Goal: Task Accomplishment & Management: Use online tool/utility

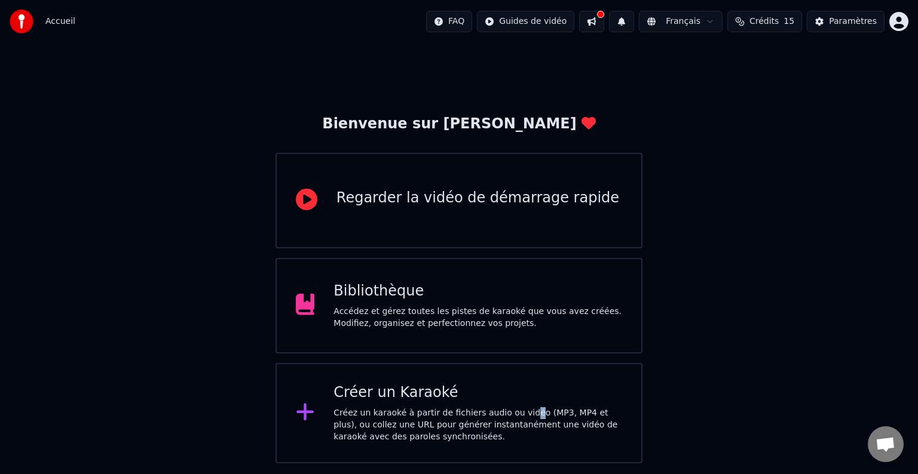
click at [516, 408] on div "Créez un karaoké à partir de fichiers audio ou vidéo (MP3, MP4 et plus), ou col…" at bounding box center [477, 425] width 289 height 36
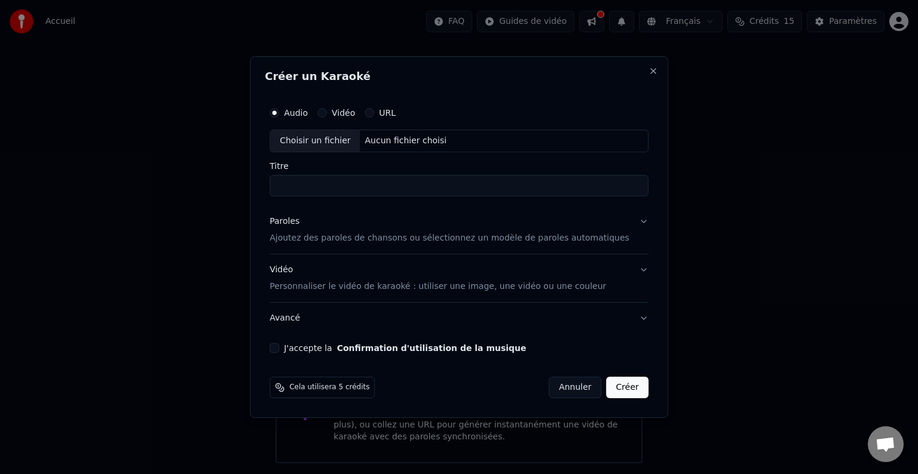
click at [418, 142] on div "Aucun fichier choisi" at bounding box center [405, 141] width 91 height 12
type input "**********"
click at [615, 316] on button "Avancé" at bounding box center [458, 318] width 379 height 31
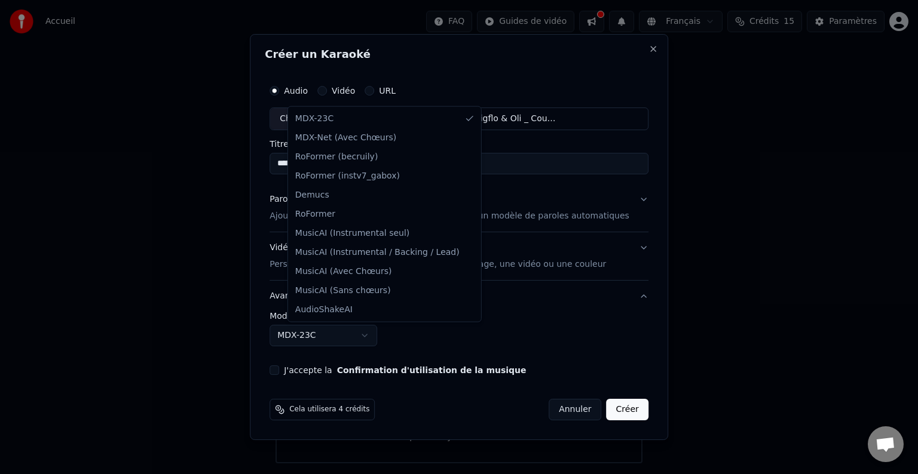
click at [378, 330] on body "**********" at bounding box center [459, 232] width 918 height 464
click at [743, 344] on div at bounding box center [459, 237] width 918 height 474
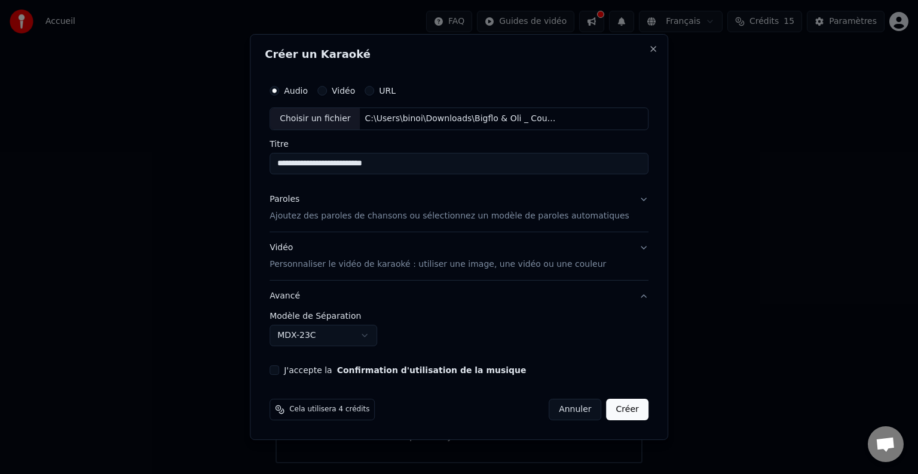
click at [613, 196] on button "Paroles Ajoutez des paroles de chansons ou sélectionnez un modèle de paroles au…" at bounding box center [458, 208] width 379 height 48
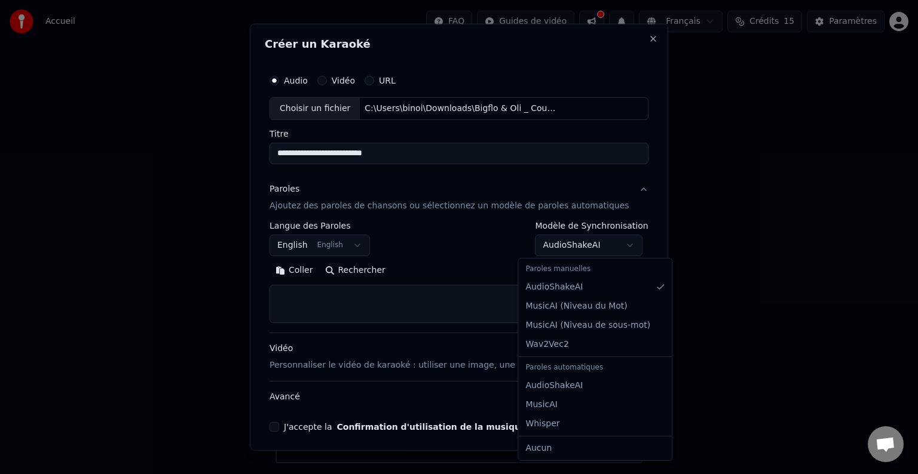
click at [614, 247] on body "**********" at bounding box center [459, 232] width 918 height 464
select select "**********"
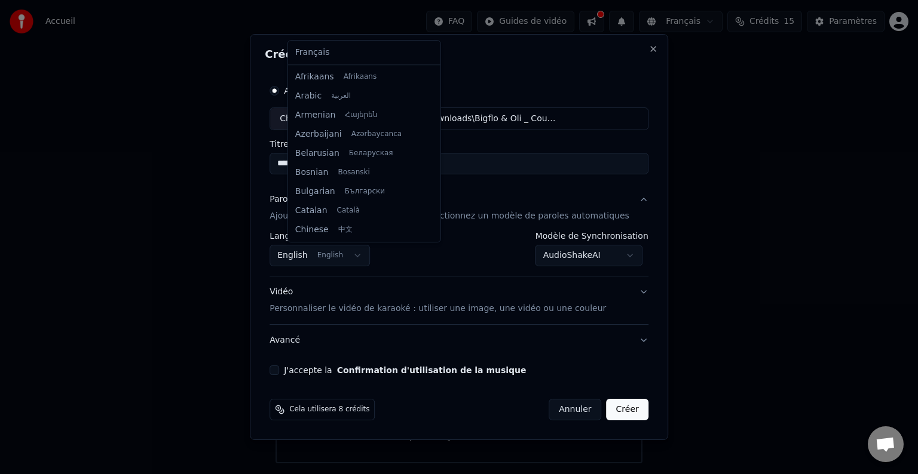
click at [363, 254] on body "**********" at bounding box center [459, 232] width 918 height 464
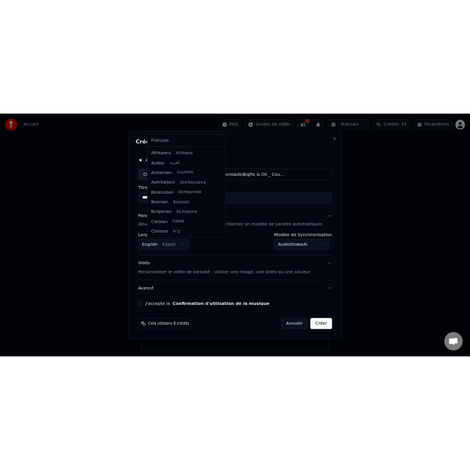
scroll to position [96, 0]
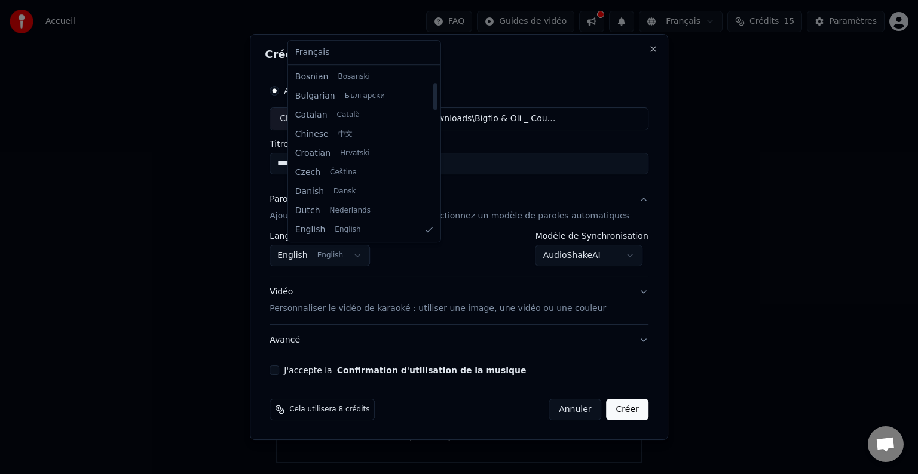
select select "**"
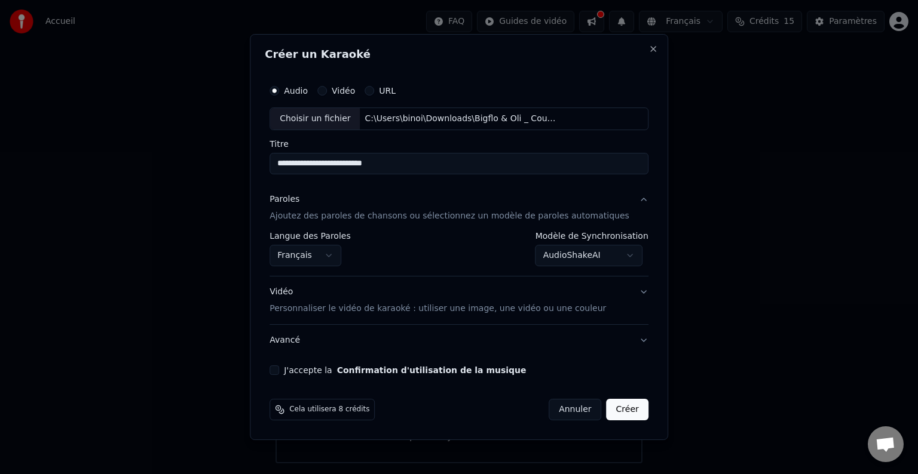
click at [295, 363] on div "**********" at bounding box center [459, 227] width 388 height 306
click at [279, 367] on button "J'accepte la Confirmation d'utilisation de la musique" at bounding box center [274, 371] width 10 height 10
click at [606, 403] on button "Créer" at bounding box center [627, 410] width 42 height 22
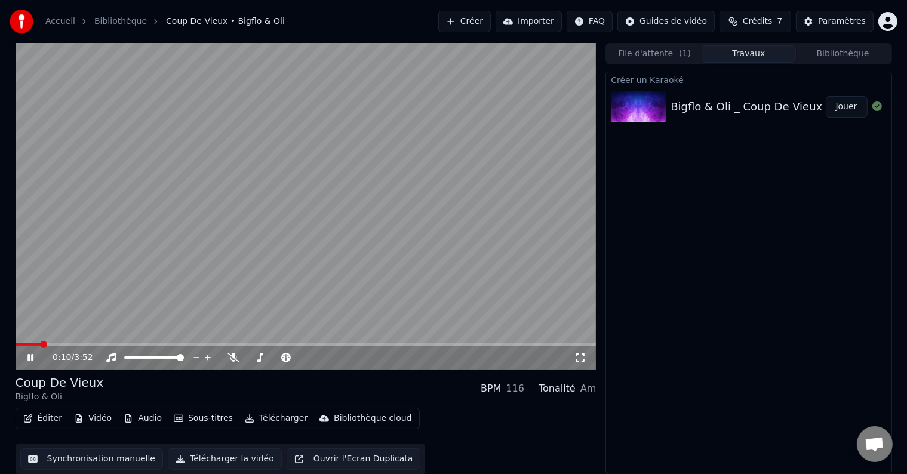
click at [31, 359] on icon at bounding box center [39, 358] width 28 height 10
click at [16, 348] on span at bounding box center [19, 344] width 7 height 7
click at [29, 358] on icon at bounding box center [30, 358] width 7 height 8
click at [29, 362] on icon at bounding box center [39, 358] width 28 height 10
drag, startPoint x: 110, startPoint y: 341, endPoint x: 57, endPoint y: 342, distance: 52.6
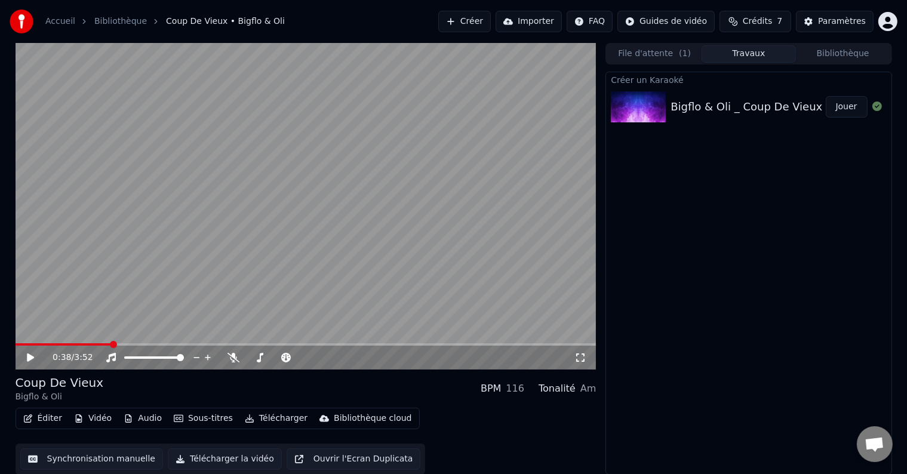
click at [52, 337] on video at bounding box center [306, 206] width 581 height 327
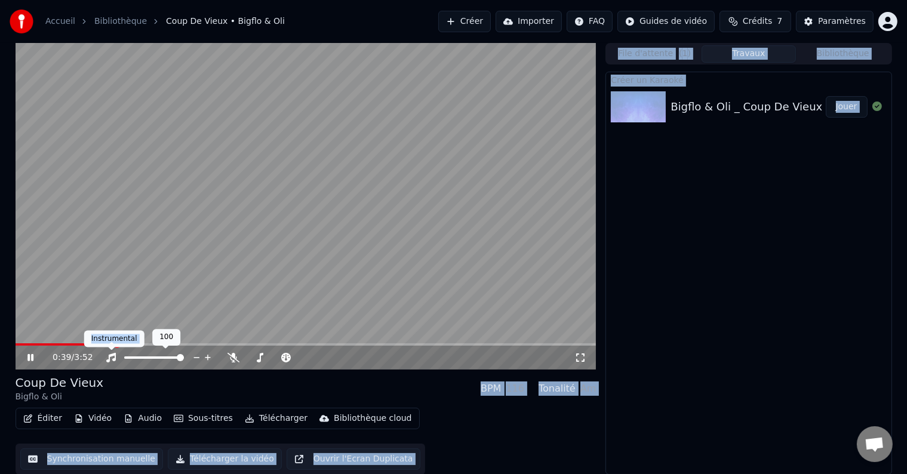
drag, startPoint x: 109, startPoint y: 343, endPoint x: 17, endPoint y: 339, distance: 91.5
click at [19, 339] on body "Accueil Bibliothèque Coup De Vieux • Bigflo & Oli Créer Importer FAQ Guides de …" at bounding box center [453, 237] width 907 height 474
click at [16, 343] on span at bounding box center [16, 344] width 0 height 2
click at [25, 363] on div "0:01 / 3:52" at bounding box center [306, 358] width 572 height 12
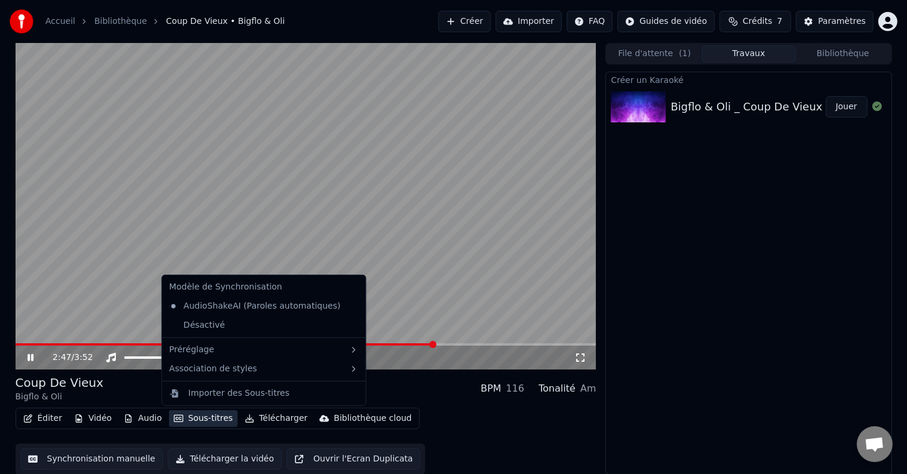
click at [203, 420] on button "Sous-titres" at bounding box center [203, 418] width 69 height 17
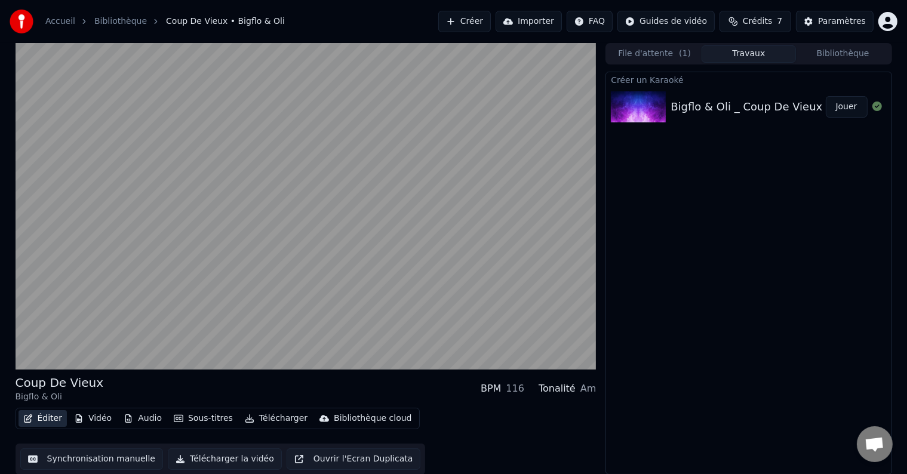
click at [42, 424] on button "Éditer" at bounding box center [43, 418] width 48 height 17
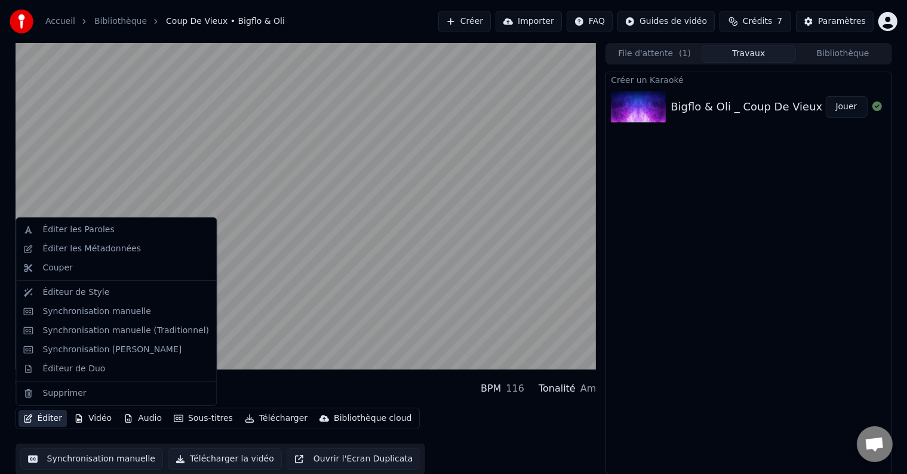
click at [42, 424] on button "Éditer" at bounding box center [43, 418] width 48 height 17
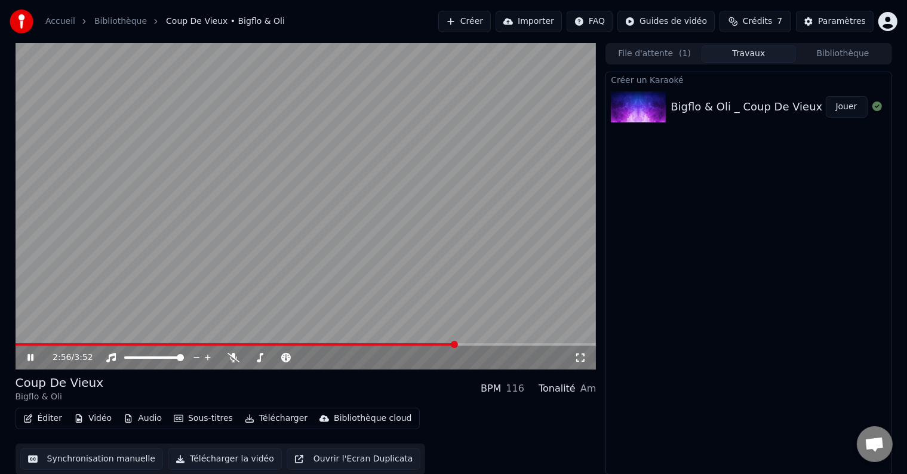
click at [244, 289] on video at bounding box center [306, 206] width 581 height 327
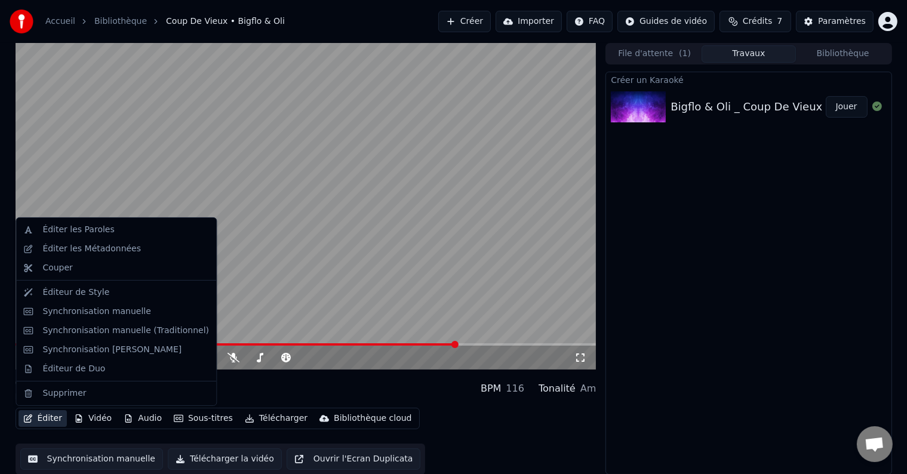
click at [41, 420] on button "Éditer" at bounding box center [43, 418] width 48 height 17
click at [93, 231] on div "Éditer les Paroles" at bounding box center [78, 230] width 72 height 12
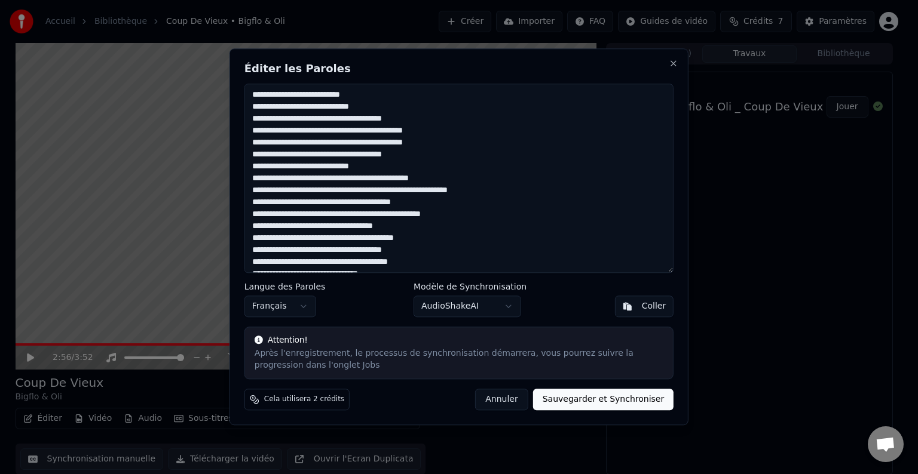
drag, startPoint x: 378, startPoint y: 93, endPoint x: 239, endPoint y: 100, distance: 139.4
click at [239, 100] on div "Éditer les Paroles Langue des Paroles Français Modèle de Synchronisation AudioS…" at bounding box center [458, 236] width 459 height 377
paste textarea
type textarea "**********"
click at [608, 389] on button "Sauvegarder et Synchroniser" at bounding box center [603, 400] width 141 height 22
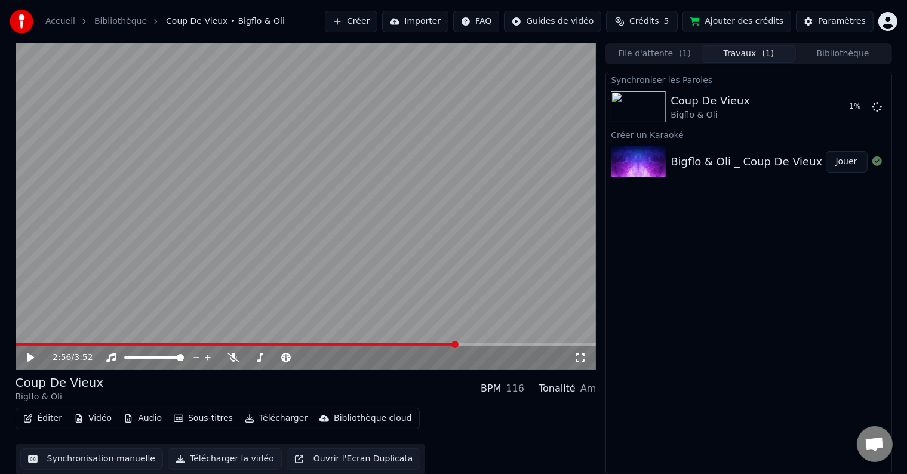
click at [35, 355] on icon at bounding box center [39, 358] width 28 height 10
drag, startPoint x: 464, startPoint y: 341, endPoint x: 320, endPoint y: 360, distance: 144.7
click at [320, 360] on div "3:00 / 3:52" at bounding box center [306, 206] width 581 height 327
click at [16, 348] on span at bounding box center [19, 344] width 7 height 7
click at [24, 362] on div "0:00 / 3:52" at bounding box center [306, 358] width 572 height 12
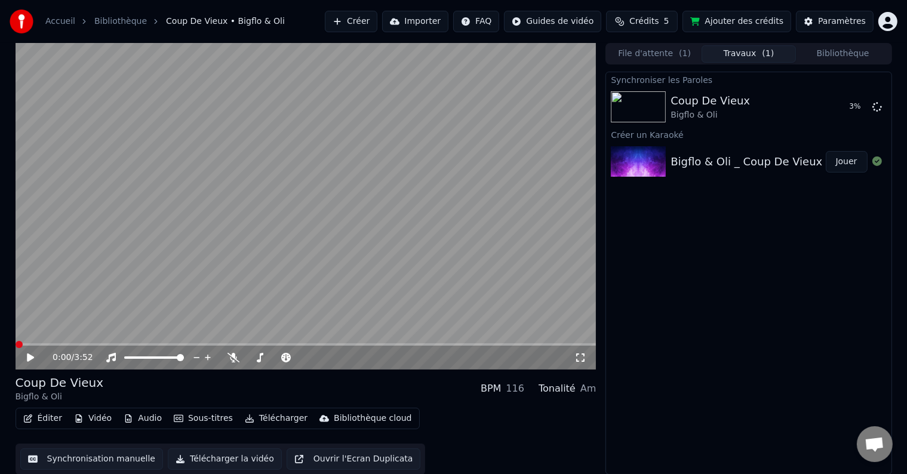
click at [26, 358] on icon at bounding box center [39, 358] width 28 height 10
click at [25, 363] on icon at bounding box center [39, 358] width 28 height 10
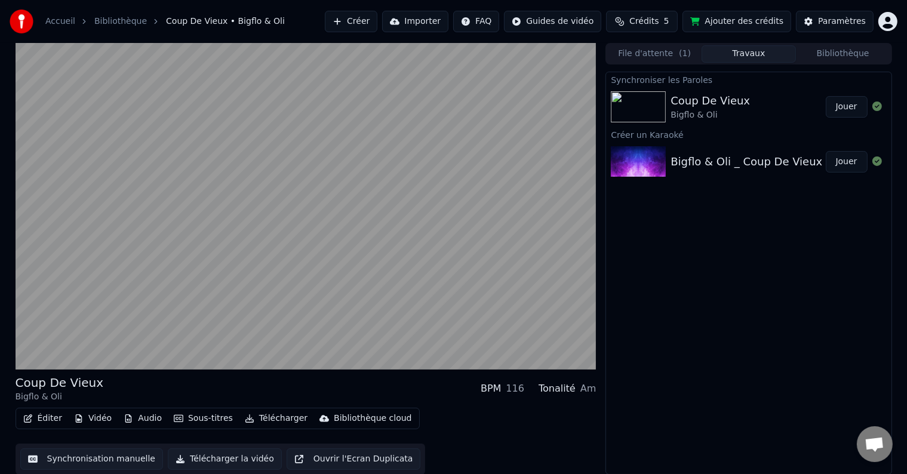
drag, startPoint x: 857, startPoint y: 108, endPoint x: 854, endPoint y: 116, distance: 8.9
click at [855, 112] on button "Jouer" at bounding box center [847, 107] width 42 height 22
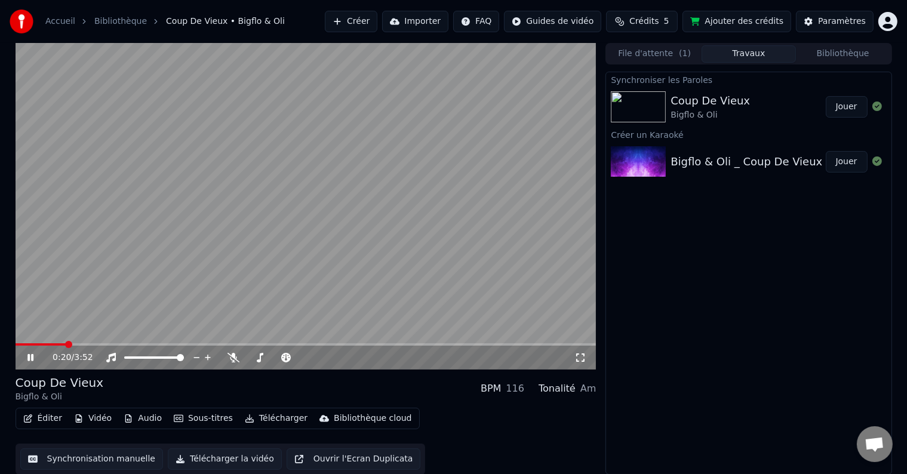
click at [22, 363] on div "0:20 / 3:52" at bounding box center [306, 358] width 572 height 12
click at [29, 359] on icon at bounding box center [30, 357] width 6 height 7
click at [40, 418] on button "Éditer" at bounding box center [43, 418] width 48 height 17
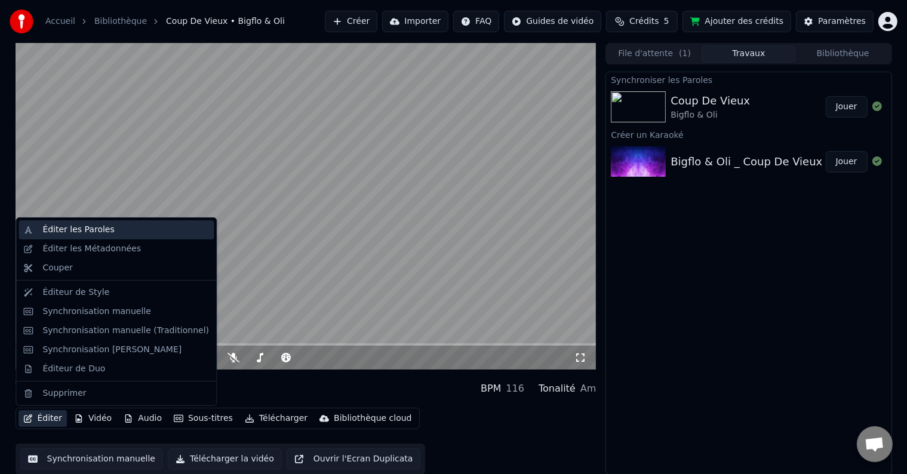
click at [76, 228] on div "Éditer les Paroles" at bounding box center [78, 230] width 72 height 12
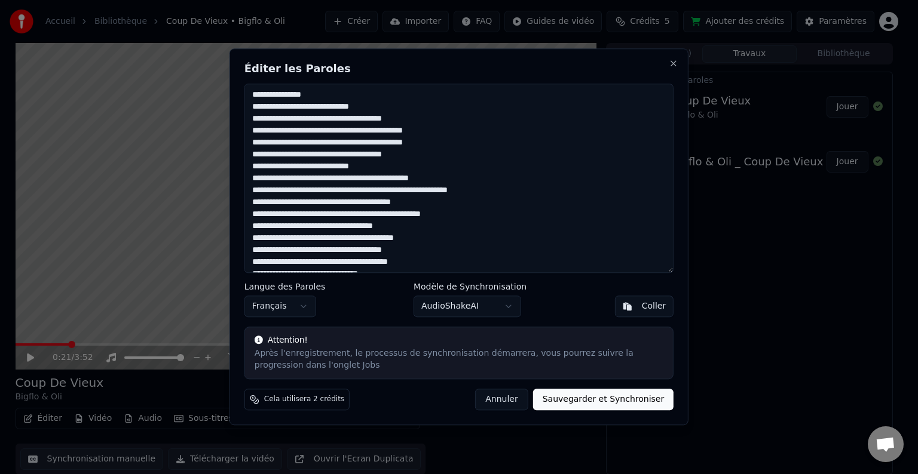
drag, startPoint x: 399, startPoint y: 118, endPoint x: 231, endPoint y: 118, distance: 168.5
click at [231, 118] on div "Éditer les Paroles Langue des Paroles Français Modèle de Synchronisation AudioS…" at bounding box center [458, 236] width 459 height 377
paste textarea
click at [11, 100] on div at bounding box center [459, 237] width 918 height 474
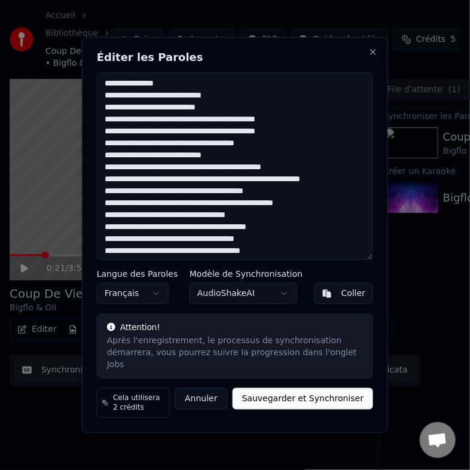
click at [287, 133] on textarea at bounding box center [235, 166] width 276 height 188
drag, startPoint x: 299, startPoint y: 140, endPoint x: 100, endPoint y: 133, distance: 198.5
click at [100, 133] on textarea at bounding box center [235, 166] width 276 height 188
paste textarea
drag, startPoint x: 260, startPoint y: 150, endPoint x: 92, endPoint y: 146, distance: 167.9
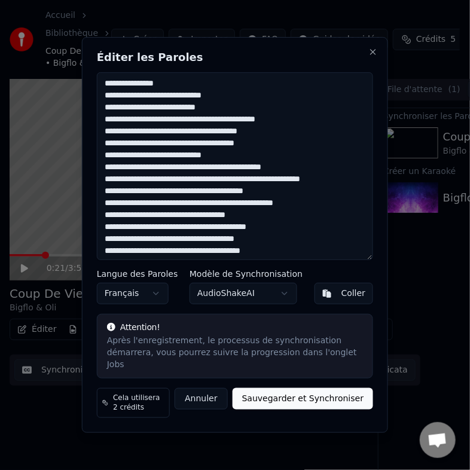
click at [92, 146] on div "Éditer les Paroles Langue des Paroles Français Modèle de Synchronisation AudioS…" at bounding box center [235, 234] width 306 height 395
paste textarea
drag, startPoint x: 230, startPoint y: 162, endPoint x: 45, endPoint y: 161, distance: 184.6
click at [45, 161] on body "Accueil Bibliothèque Coup De Vieux • Bigflo & Oli Créer Importer FAQ Guides de …" at bounding box center [229, 235] width 459 height 470
type textarea "**********"
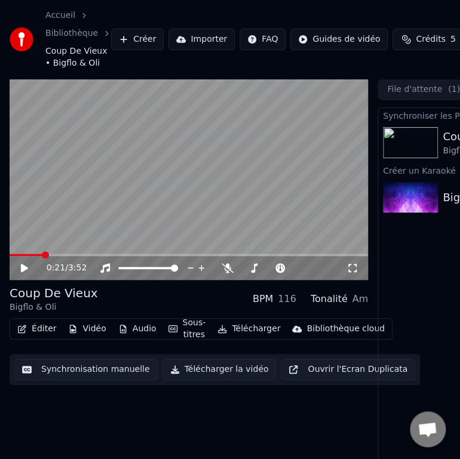
click at [31, 332] on button "Éditer" at bounding box center [37, 329] width 48 height 17
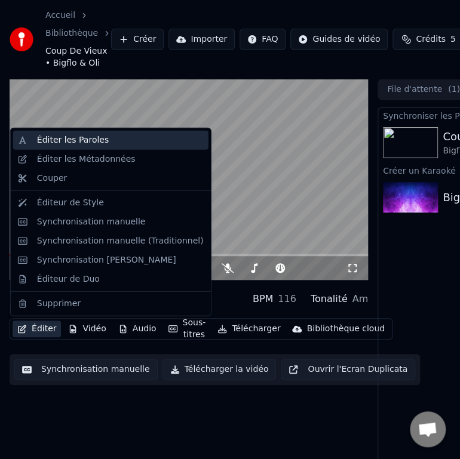
click at [57, 132] on div "Éditer les Paroles" at bounding box center [110, 140] width 195 height 19
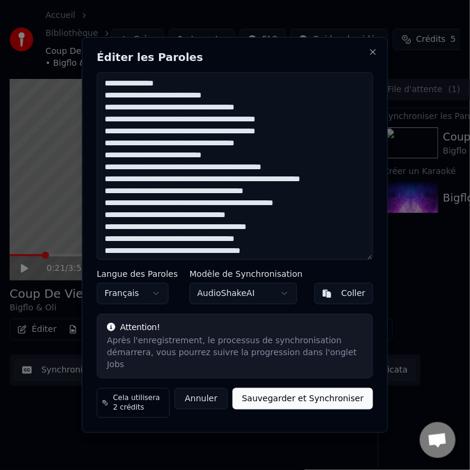
drag, startPoint x: 256, startPoint y: 110, endPoint x: 104, endPoint y: 117, distance: 151.9
click at [104, 117] on textarea at bounding box center [235, 166] width 276 height 188
paste textarea
drag, startPoint x: 293, startPoint y: 137, endPoint x: 99, endPoint y: 137, distance: 194.7
click at [99, 137] on textarea at bounding box center [235, 166] width 276 height 188
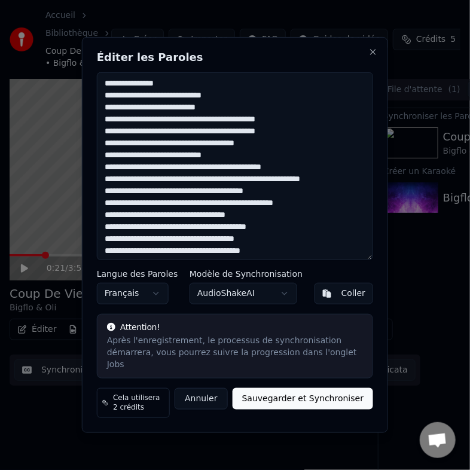
paste textarea
drag, startPoint x: 254, startPoint y: 152, endPoint x: 104, endPoint y: 148, distance: 150.6
click at [104, 148] on textarea at bounding box center [235, 166] width 276 height 188
paste textarea
drag, startPoint x: 225, startPoint y: 162, endPoint x: 104, endPoint y: 162, distance: 121.3
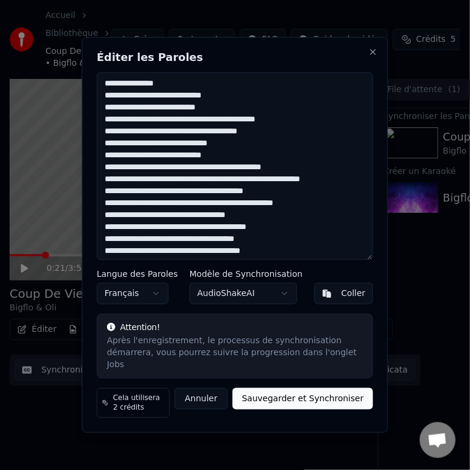
click at [104, 162] on textarea at bounding box center [235, 166] width 276 height 188
paste textarea "**********"
drag, startPoint x: 293, startPoint y: 172, endPoint x: 97, endPoint y: 172, distance: 196.5
click at [97, 172] on textarea at bounding box center [235, 166] width 276 height 188
paste textarea
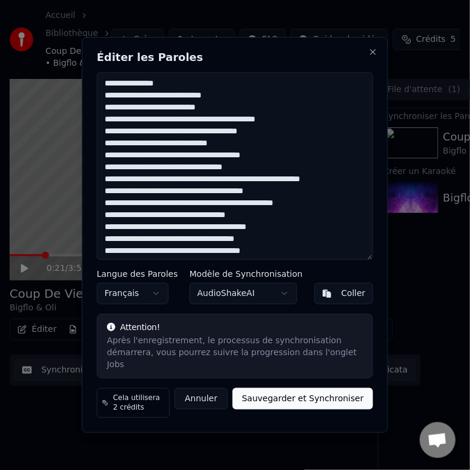
drag, startPoint x: 311, startPoint y: 187, endPoint x: 198, endPoint y: 189, distance: 113.5
click at [198, 189] on textarea at bounding box center [235, 166] width 276 height 188
drag, startPoint x: 165, startPoint y: 192, endPoint x: 105, endPoint y: 180, distance: 62.2
click at [105, 180] on textarea at bounding box center [235, 166] width 276 height 188
paste textarea
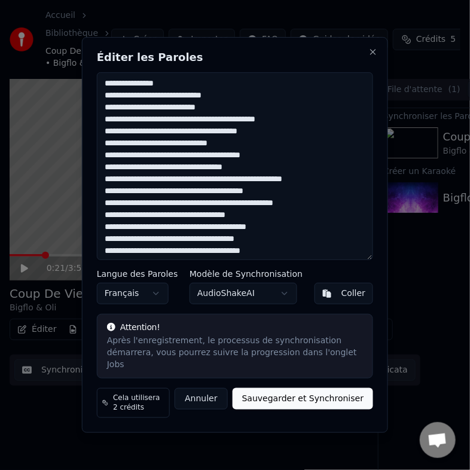
drag, startPoint x: 273, startPoint y: 198, endPoint x: 103, endPoint y: 202, distance: 169.7
click at [103, 202] on textarea at bounding box center [235, 166] width 276 height 188
paste textarea
drag, startPoint x: 292, startPoint y: 208, endPoint x: 94, endPoint y: 209, distance: 197.7
click at [94, 209] on div "Éditer les Paroles Langue des Paroles Français Modèle de Synchronisation AudioS…" at bounding box center [235, 234] width 306 height 395
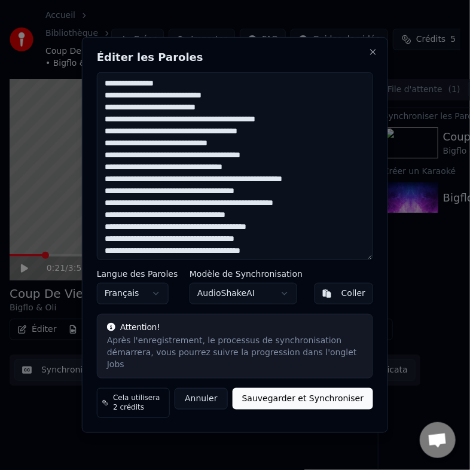
paste textarea
drag, startPoint x: 241, startPoint y: 219, endPoint x: 88, endPoint y: 218, distance: 152.9
click at [88, 218] on div "Éditer les Paroles Langue des Paroles Français Modèle de Synchronisation AudioS…" at bounding box center [235, 234] width 306 height 395
paste textarea
drag, startPoint x: 284, startPoint y: 237, endPoint x: 102, endPoint y: 234, distance: 182.2
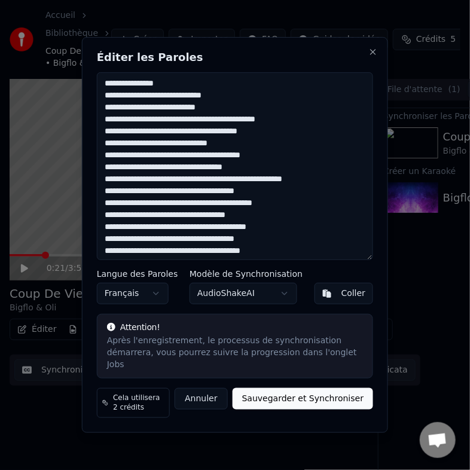
click at [102, 234] on textarea at bounding box center [235, 166] width 276 height 188
paste textarea
click at [108, 235] on textarea at bounding box center [235, 166] width 276 height 188
drag, startPoint x: 263, startPoint y: 241, endPoint x: 105, endPoint y: 249, distance: 157.9
click at [105, 249] on textarea at bounding box center [235, 166] width 276 height 188
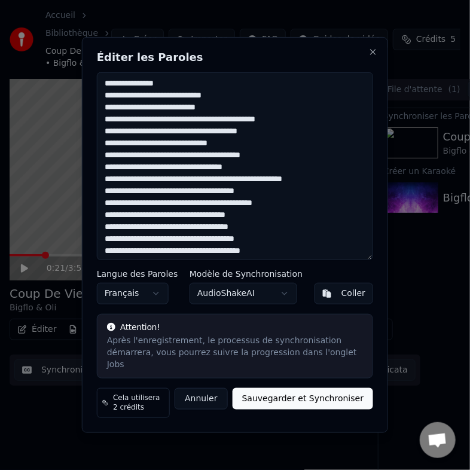
paste textarea "**"
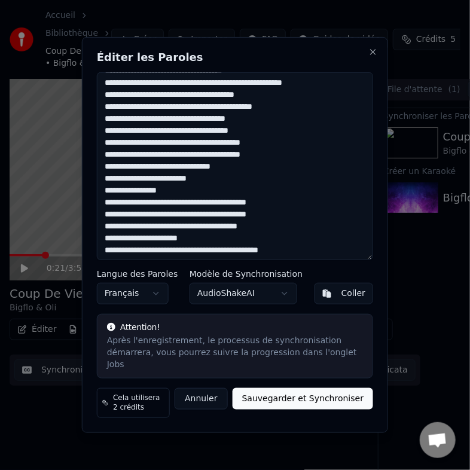
scroll to position [155, 0]
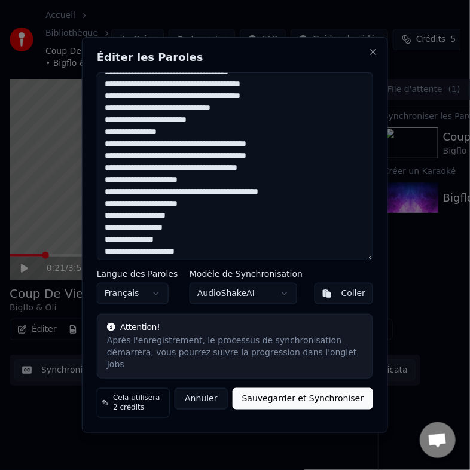
drag, startPoint x: 268, startPoint y: 256, endPoint x: 104, endPoint y: 104, distance: 223.2
click at [104, 104] on textarea at bounding box center [235, 166] width 276 height 188
paste textarea "**"
drag, startPoint x: 218, startPoint y: 127, endPoint x: 104, endPoint y: 112, distance: 115.1
click at [104, 112] on textarea at bounding box center [235, 166] width 276 height 188
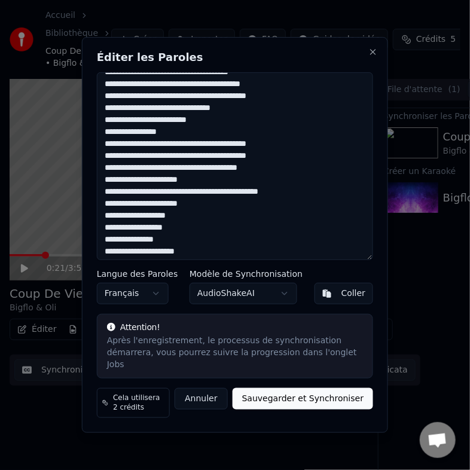
paste textarea
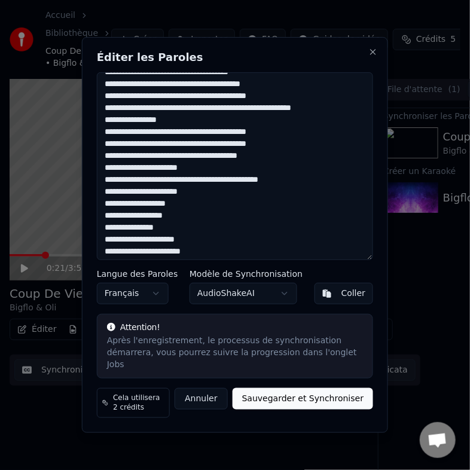
drag, startPoint x: 167, startPoint y: 128, endPoint x: 91, endPoint y: 125, distance: 76.5
click at [91, 125] on div "Éditer les Paroles Langue des Paroles Français Modèle de Synchronisation AudioS…" at bounding box center [235, 234] width 306 height 395
paste textarea "*****"
drag, startPoint x: 282, startPoint y: 149, endPoint x: 100, endPoint y: 149, distance: 181.6
click at [100, 149] on textarea at bounding box center [235, 166] width 276 height 188
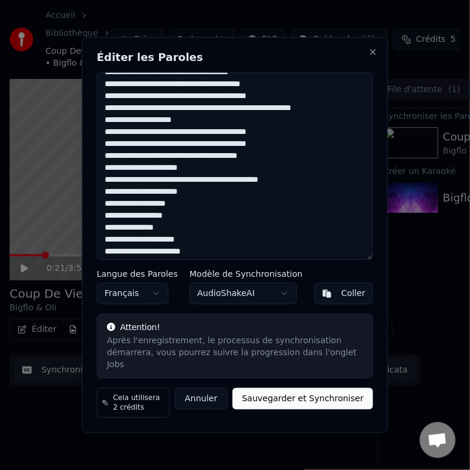
paste textarea
drag, startPoint x: 264, startPoint y: 165, endPoint x: 73, endPoint y: 162, distance: 190.6
click at [73, 162] on body "Accueil Bibliothèque Coup De Vieux • Bigflo & Oli Créer Importer FAQ Guides de …" at bounding box center [230, 235] width 460 height 470
click at [274, 170] on textarea at bounding box center [235, 166] width 276 height 188
drag, startPoint x: 263, startPoint y: 163, endPoint x: 99, endPoint y: 167, distance: 164.9
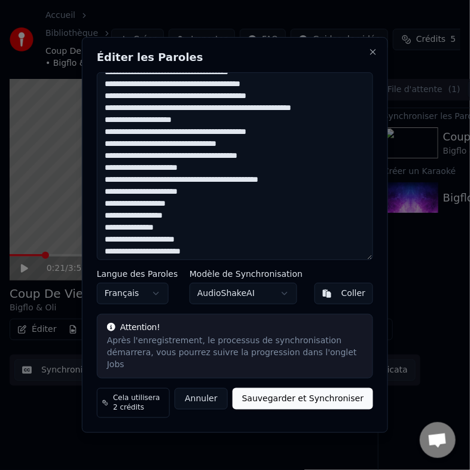
click at [99, 167] on textarea at bounding box center [235, 166] width 276 height 188
paste textarea
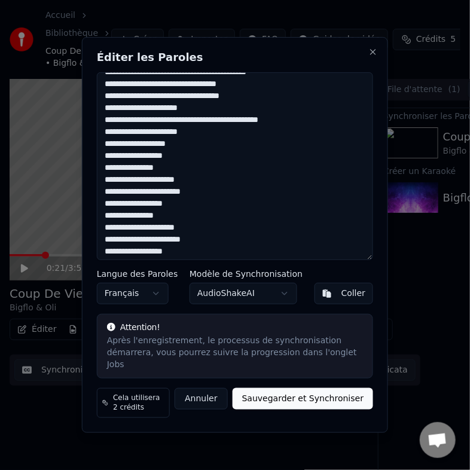
drag, startPoint x: 116, startPoint y: 198, endPoint x: 96, endPoint y: 200, distance: 20.9
click at [96, 200] on div "Éditer les Paroles Langue des Paroles Français Modèle de Synchronisation AudioS…" at bounding box center [235, 234] width 306 height 395
click at [137, 173] on textarea at bounding box center [235, 166] width 276 height 188
click at [141, 223] on textarea at bounding box center [235, 166] width 276 height 188
click at [139, 227] on textarea at bounding box center [235, 166] width 276 height 188
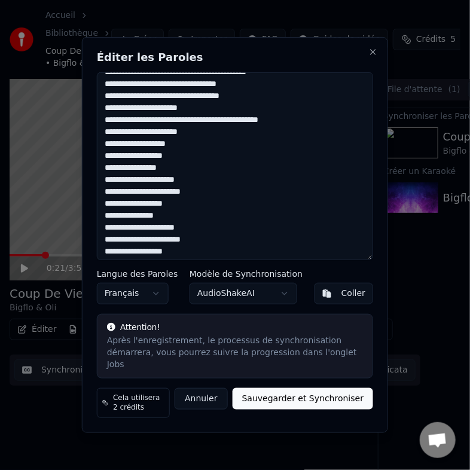
click at [137, 227] on textarea at bounding box center [235, 166] width 276 height 188
click at [137, 223] on textarea at bounding box center [235, 166] width 276 height 188
click at [111, 244] on textarea at bounding box center [235, 166] width 276 height 188
drag, startPoint x: 116, startPoint y: 247, endPoint x: 103, endPoint y: 247, distance: 13.8
click at [103, 247] on textarea at bounding box center [235, 166] width 276 height 188
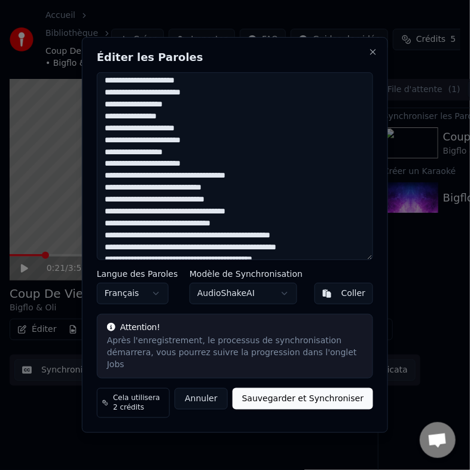
scroll to position [334, 0]
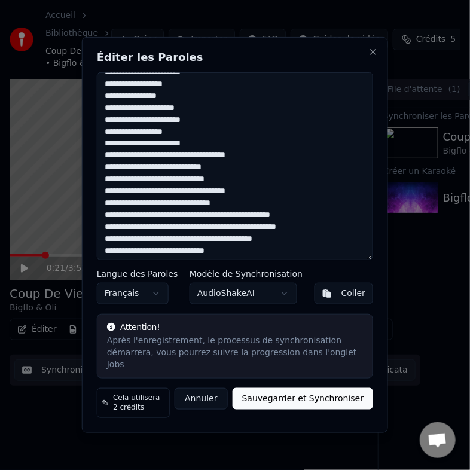
drag, startPoint x: 115, startPoint y: 151, endPoint x: 102, endPoint y: 151, distance: 13.2
click at [102, 151] on textarea at bounding box center [235, 166] width 276 height 188
drag, startPoint x: 131, startPoint y: 160, endPoint x: 102, endPoint y: 160, distance: 29.3
click at [102, 160] on textarea at bounding box center [235, 166] width 276 height 188
drag, startPoint x: 191, startPoint y: 158, endPoint x: 181, endPoint y: 162, distance: 11.0
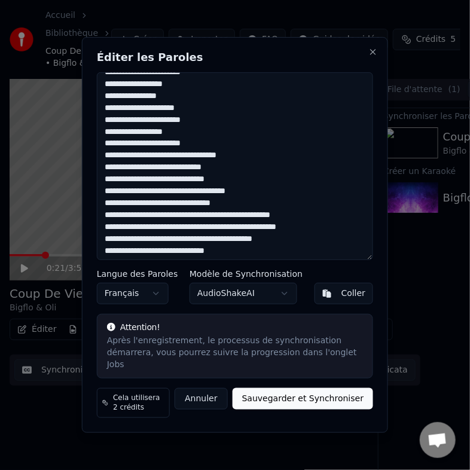
click at [181, 162] on textarea at bounding box center [235, 166] width 276 height 188
click at [178, 161] on textarea at bounding box center [235, 166] width 276 height 188
click at [198, 159] on textarea at bounding box center [235, 166] width 276 height 188
drag, startPoint x: 225, startPoint y: 170, endPoint x: 105, endPoint y: 174, distance: 120.1
click at [105, 174] on textarea at bounding box center [235, 166] width 276 height 188
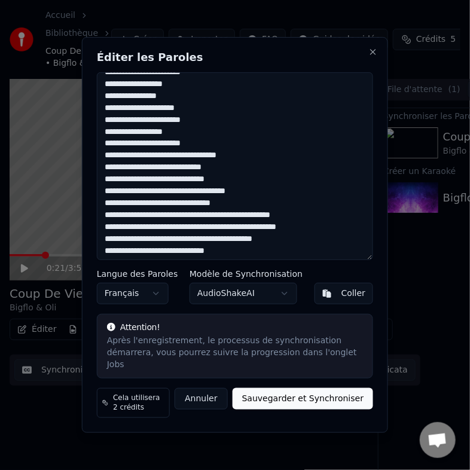
paste textarea "*******"
drag, startPoint x: 249, startPoint y: 182, endPoint x: 87, endPoint y: 187, distance: 162.0
click at [87, 187] on div "Éditer les Paroles Langue des Paroles Français Modèle de Synchronisation AudioS…" at bounding box center [235, 234] width 306 height 395
paste textarea "**********"
click at [191, 201] on textarea at bounding box center [235, 166] width 276 height 188
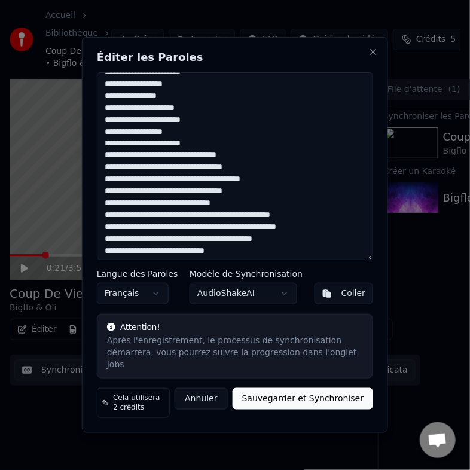
click at [253, 197] on textarea at bounding box center [235, 166] width 276 height 188
click at [237, 210] on textarea at bounding box center [235, 166] width 276 height 188
drag, startPoint x: 237, startPoint y: 210, endPoint x: 114, endPoint y: 210, distance: 123.1
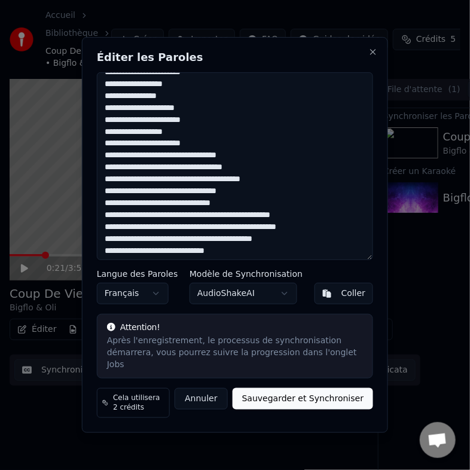
click at [114, 210] on textarea at bounding box center [235, 166] width 276 height 188
paste textarea "**********"
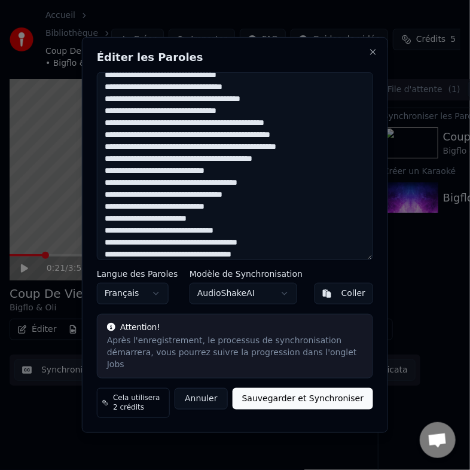
scroll to position [410, 0]
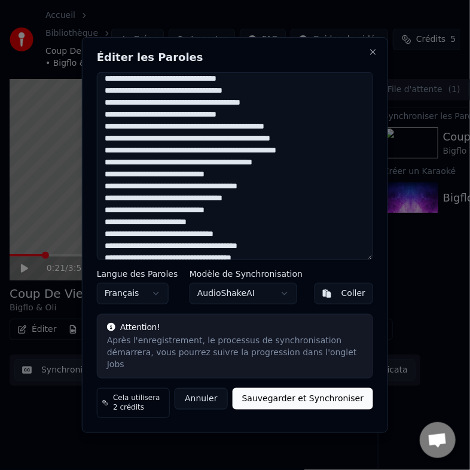
drag, startPoint x: 290, startPoint y: 141, endPoint x: 93, endPoint y: 142, distance: 197.1
click at [93, 142] on div "Éditer les Paroles Langue des Paroles Français Modèle de Synchronisation AudioS…" at bounding box center [235, 234] width 306 height 395
paste textarea
drag, startPoint x: 293, startPoint y: 158, endPoint x: 256, endPoint y: 160, distance: 37.1
click at [256, 160] on textarea at bounding box center [235, 166] width 276 height 188
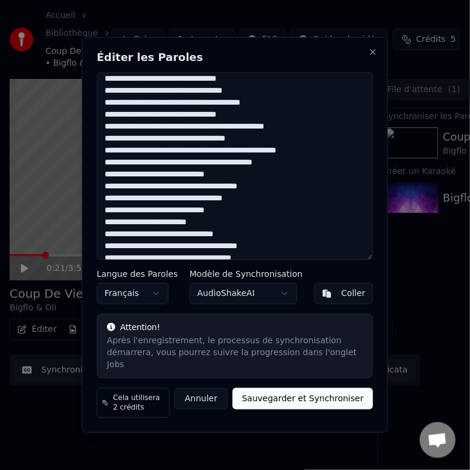
drag, startPoint x: 318, startPoint y: 155, endPoint x: 94, endPoint y: 161, distance: 223.5
click at [94, 161] on div "Éditer les Paroles Langue des Paroles Français Modèle de Synchronisation AudioS…" at bounding box center [235, 234] width 306 height 395
paste textarea
drag, startPoint x: 292, startPoint y: 171, endPoint x: 103, endPoint y: 167, distance: 188.8
click at [103, 167] on textarea at bounding box center [235, 166] width 276 height 188
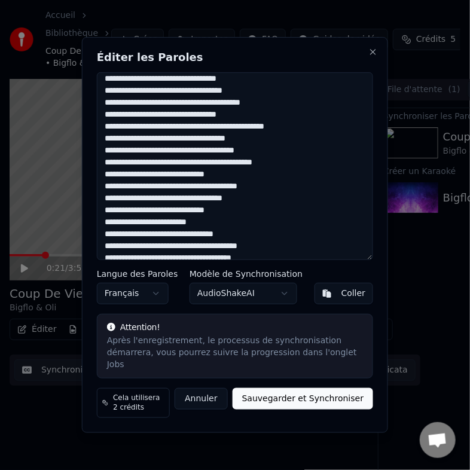
paste textarea
drag, startPoint x: 245, startPoint y: 183, endPoint x: 90, endPoint y: 184, distance: 154.7
click at [90, 184] on div "Éditer les Paroles Langue des Paroles Français Modèle de Synchronisation AudioS…" at bounding box center [235, 234] width 306 height 395
paste textarea "**********"
drag, startPoint x: 272, startPoint y: 198, endPoint x: 194, endPoint y: 189, distance: 78.8
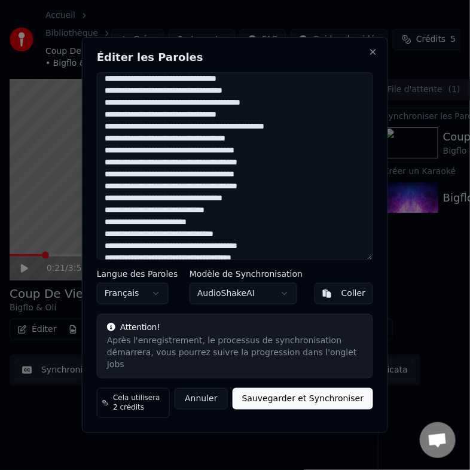
click at [194, 189] on textarea at bounding box center [235, 166] width 276 height 188
click at [270, 211] on textarea at bounding box center [235, 166] width 276 height 188
drag, startPoint x: 272, startPoint y: 191, endPoint x: 106, endPoint y: 194, distance: 166.7
click at [106, 194] on textarea at bounding box center [235, 166] width 276 height 188
paste textarea
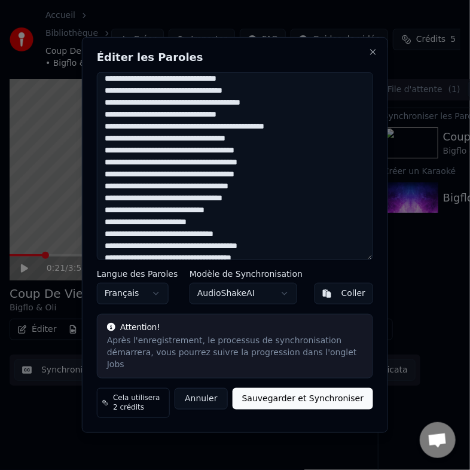
drag, startPoint x: 244, startPoint y: 207, endPoint x: 105, endPoint y: 201, distance: 138.7
click at [105, 201] on textarea at bounding box center [235, 166] width 276 height 188
paste textarea "**"
drag, startPoint x: 220, startPoint y: 217, endPoint x: 103, endPoint y: 217, distance: 117.1
click at [103, 217] on textarea at bounding box center [235, 166] width 276 height 188
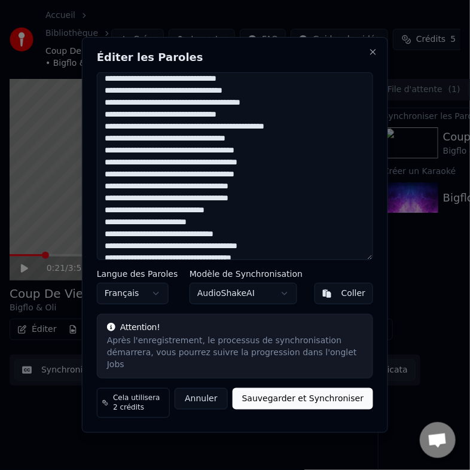
paste textarea "**********"
drag, startPoint x: 213, startPoint y: 227, endPoint x: 90, endPoint y: 229, distance: 122.5
click at [90, 229] on div "Éditer les Paroles Langue des Paroles Français Modèle de Synchronisation AudioS…" at bounding box center [235, 234] width 306 height 395
paste textarea "**********"
drag, startPoint x: 242, startPoint y: 239, endPoint x: 105, endPoint y: 238, distance: 136.8
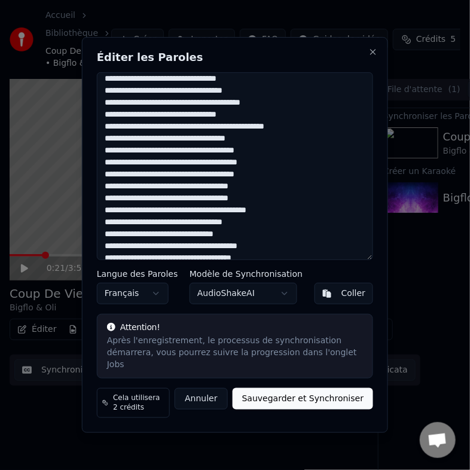
click at [105, 238] on textarea at bounding box center [235, 166] width 276 height 188
paste textarea
drag, startPoint x: 269, startPoint y: 253, endPoint x: 101, endPoint y: 253, distance: 168.5
click at [101, 251] on textarea at bounding box center [235, 166] width 276 height 188
paste textarea
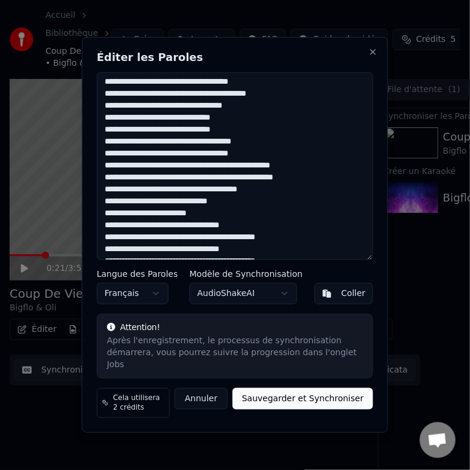
scroll to position [530, 0]
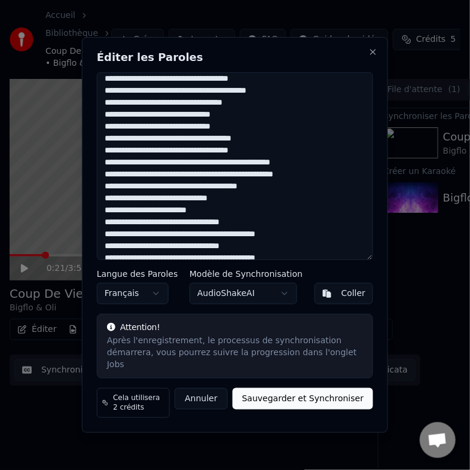
drag, startPoint x: 250, startPoint y: 144, endPoint x: 228, endPoint y: 145, distance: 21.5
click at [228, 145] on textarea at bounding box center [235, 166] width 276 height 188
drag, startPoint x: 256, startPoint y: 146, endPoint x: 106, endPoint y: 148, distance: 150.6
click at [106, 148] on textarea at bounding box center [235, 166] width 276 height 188
paste textarea "**"
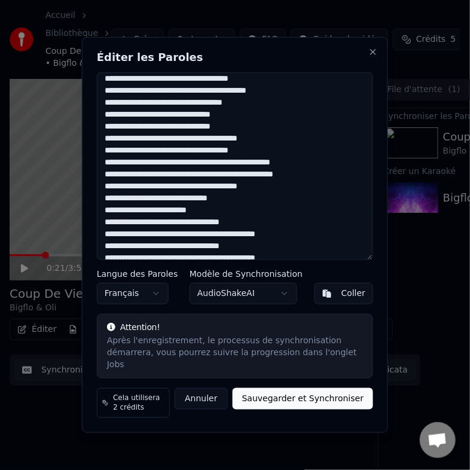
drag, startPoint x: 186, startPoint y: 157, endPoint x: 170, endPoint y: 160, distance: 17.0
click at [170, 160] on textarea at bounding box center [235, 166] width 276 height 188
drag, startPoint x: 307, startPoint y: 168, endPoint x: 105, endPoint y: 167, distance: 201.9
click at [105, 167] on textarea at bounding box center [235, 166] width 276 height 188
paste textarea
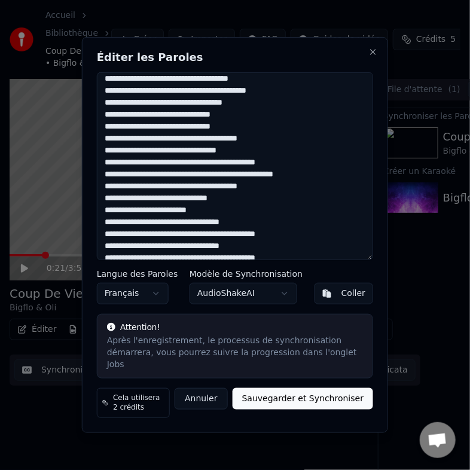
drag, startPoint x: 303, startPoint y: 182, endPoint x: 94, endPoint y: 186, distance: 209.1
click at [94, 186] on div "Éditer les Paroles Langue des Paroles Français Modèle de Synchronisation AudioS…" at bounding box center [235, 234] width 306 height 395
paste textarea
drag, startPoint x: 265, startPoint y: 189, endPoint x: 104, endPoint y: 191, distance: 160.7
click at [104, 191] on textarea at bounding box center [235, 166] width 276 height 188
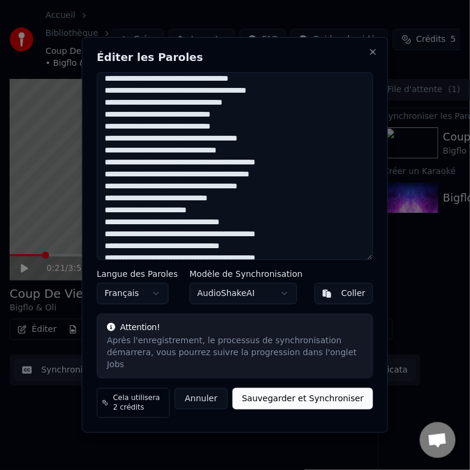
paste textarea "******"
drag, startPoint x: 158, startPoint y: 215, endPoint x: 127, endPoint y: 221, distance: 31.6
click at [127, 221] on textarea at bounding box center [235, 166] width 276 height 188
click at [259, 207] on textarea at bounding box center [235, 166] width 276 height 188
paste textarea "**********"
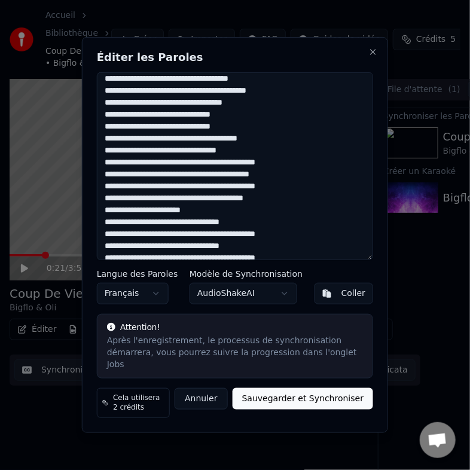
click at [232, 219] on textarea at bounding box center [235, 166] width 276 height 188
paste textarea "**********"
drag, startPoint x: 210, startPoint y: 242, endPoint x: 198, endPoint y: 243, distance: 12.6
click at [198, 243] on textarea at bounding box center [235, 166] width 276 height 188
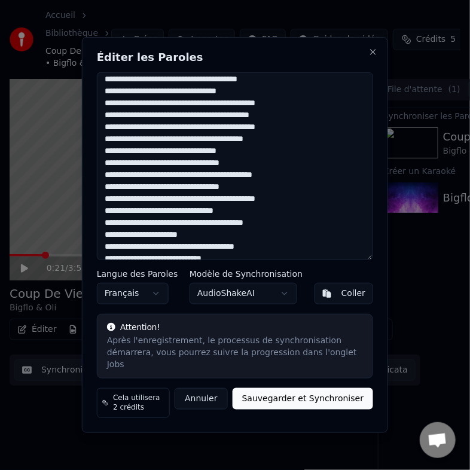
scroll to position [590, 0]
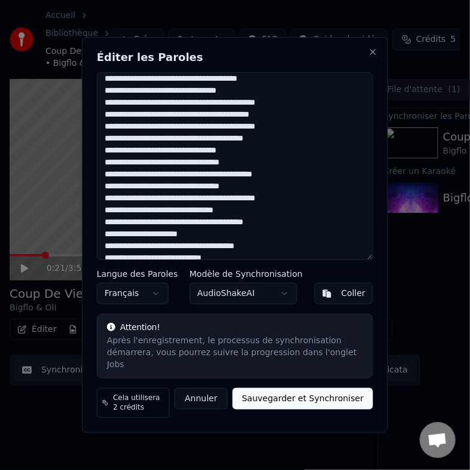
drag, startPoint x: 213, startPoint y: 170, endPoint x: 205, endPoint y: 170, distance: 7.8
click at [205, 170] on textarea at bounding box center [235, 166] width 276 height 188
click at [210, 184] on textarea at bounding box center [235, 166] width 276 height 188
drag, startPoint x: 214, startPoint y: 193, endPoint x: 203, endPoint y: 193, distance: 10.8
click at [203, 193] on textarea at bounding box center [235, 166] width 276 height 188
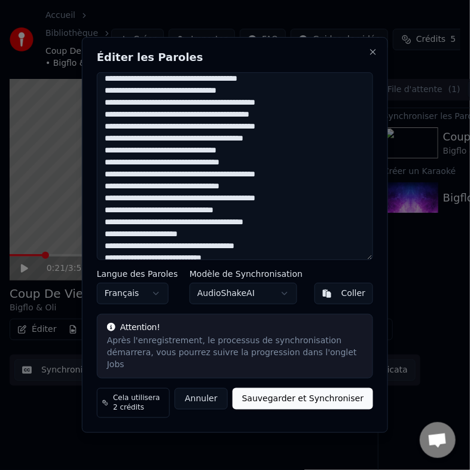
drag, startPoint x: 209, startPoint y: 203, endPoint x: 198, endPoint y: 201, distance: 10.9
click at [198, 201] on textarea at bounding box center [235, 166] width 276 height 188
drag, startPoint x: 189, startPoint y: 228, endPoint x: 178, endPoint y: 229, distance: 10.8
click at [178, 229] on textarea at bounding box center [235, 166] width 276 height 188
click at [192, 244] on textarea at bounding box center [235, 166] width 276 height 188
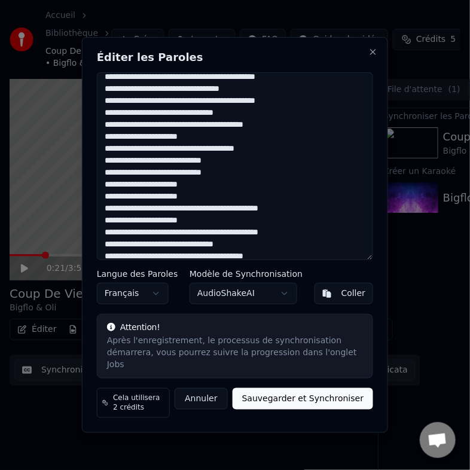
scroll to position [694, 0]
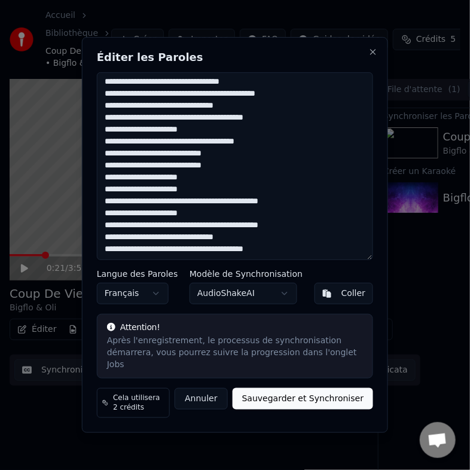
drag, startPoint x: 137, startPoint y: 163, endPoint x: 103, endPoint y: 162, distance: 34.1
click at [103, 162] on textarea at bounding box center [235, 166] width 276 height 188
drag, startPoint x: 170, startPoint y: 162, endPoint x: 154, endPoint y: 162, distance: 16.1
click at [154, 162] on textarea at bounding box center [235, 166] width 276 height 188
drag, startPoint x: 207, startPoint y: 159, endPoint x: 187, endPoint y: 158, distance: 19.7
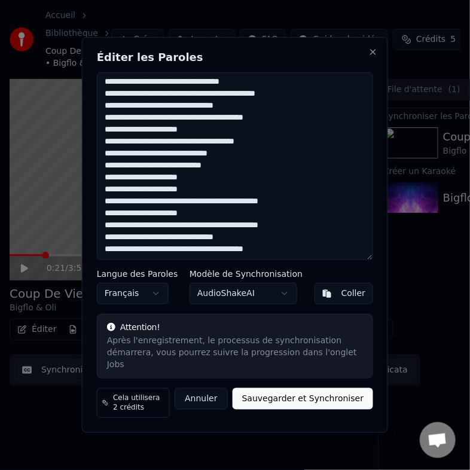
click at [190, 158] on textarea at bounding box center [235, 166] width 276 height 188
click at [183, 158] on textarea at bounding box center [235, 166] width 276 height 188
drag, startPoint x: 206, startPoint y: 158, endPoint x: 175, endPoint y: 161, distance: 31.2
click at [175, 161] on textarea at bounding box center [235, 166] width 276 height 188
drag, startPoint x: 233, startPoint y: 162, endPoint x: 215, endPoint y: 158, distance: 18.5
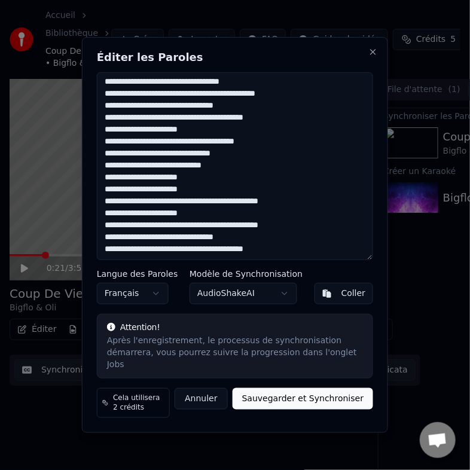
click at [215, 158] on textarea at bounding box center [235, 166] width 276 height 188
drag, startPoint x: 192, startPoint y: 172, endPoint x: 175, endPoint y: 172, distance: 16.7
click at [175, 172] on textarea at bounding box center [235, 166] width 276 height 188
drag, startPoint x: 201, startPoint y: 184, endPoint x: 194, endPoint y: 186, distance: 7.4
click at [194, 186] on textarea at bounding box center [235, 166] width 276 height 188
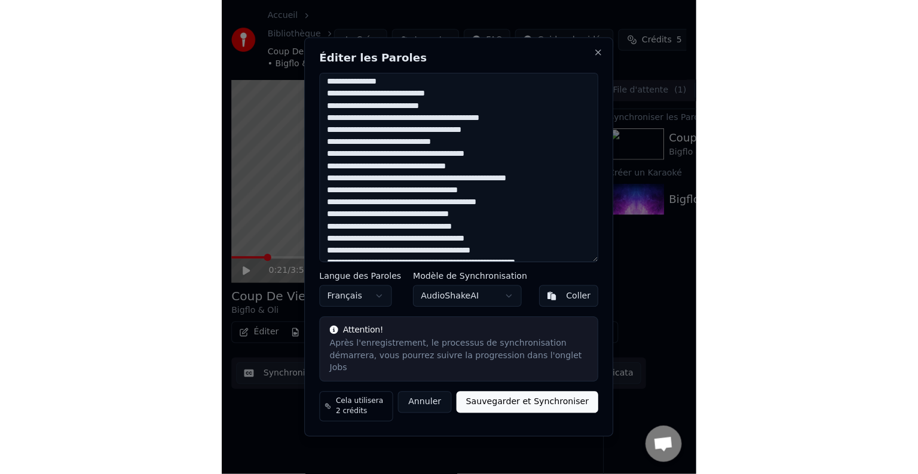
scroll to position [0, 0]
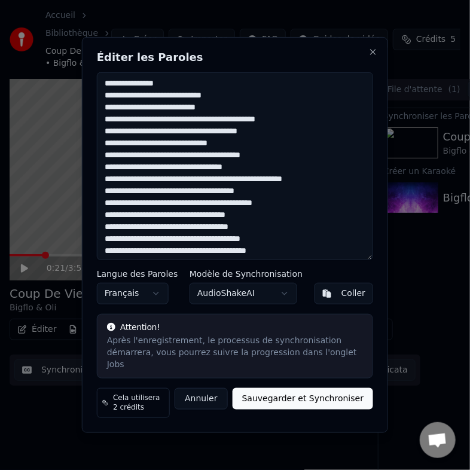
type textarea "**********"
click at [293, 391] on button "Sauvegarder et Synchroniser" at bounding box center [302, 399] width 141 height 22
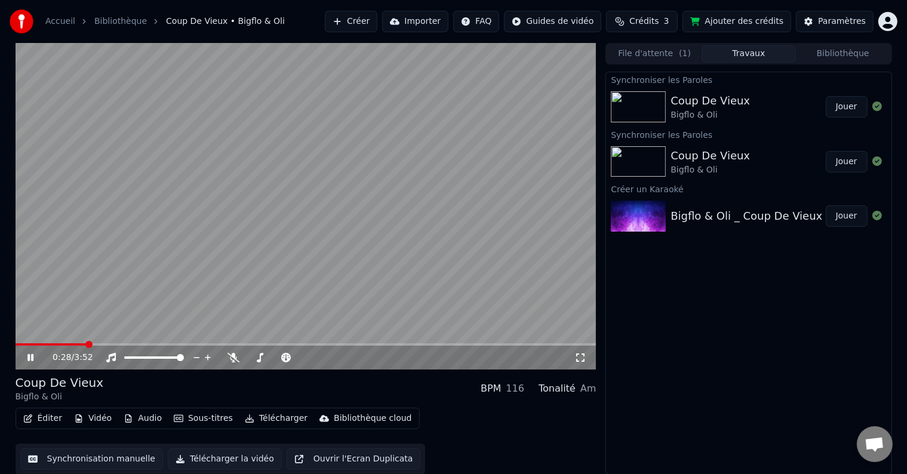
click at [715, 105] on div "Coup De Vieux" at bounding box center [710, 101] width 79 height 17
click at [849, 112] on button "Jouer" at bounding box center [847, 107] width 42 height 22
click at [848, 112] on button "Jouer" at bounding box center [847, 107] width 42 height 22
click at [272, 345] on span at bounding box center [144, 344] width 257 height 2
click at [253, 343] on span at bounding box center [135, 344] width 238 height 2
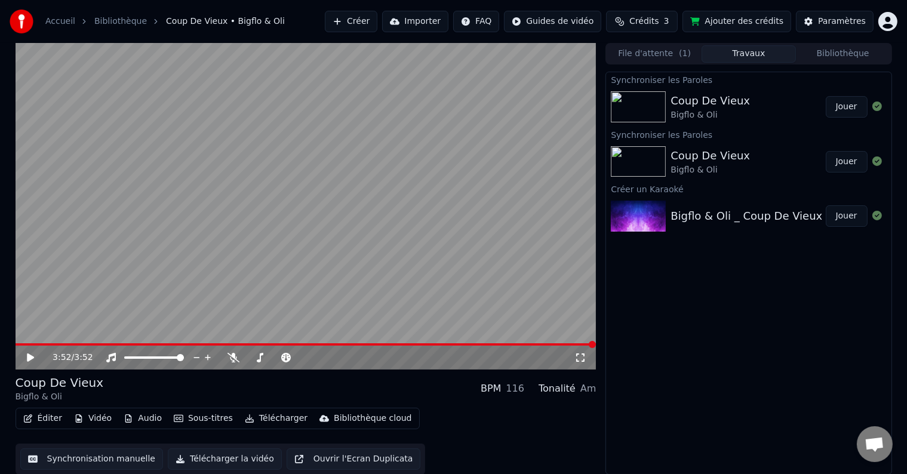
click at [42, 346] on div "3:52 / 3:52" at bounding box center [306, 358] width 581 height 24
click at [43, 342] on video at bounding box center [306, 206] width 581 height 327
click at [32, 354] on icon at bounding box center [39, 358] width 28 height 10
click at [341, 343] on span at bounding box center [344, 344] width 7 height 7
click at [294, 344] on span at bounding box center [292, 344] width 7 height 7
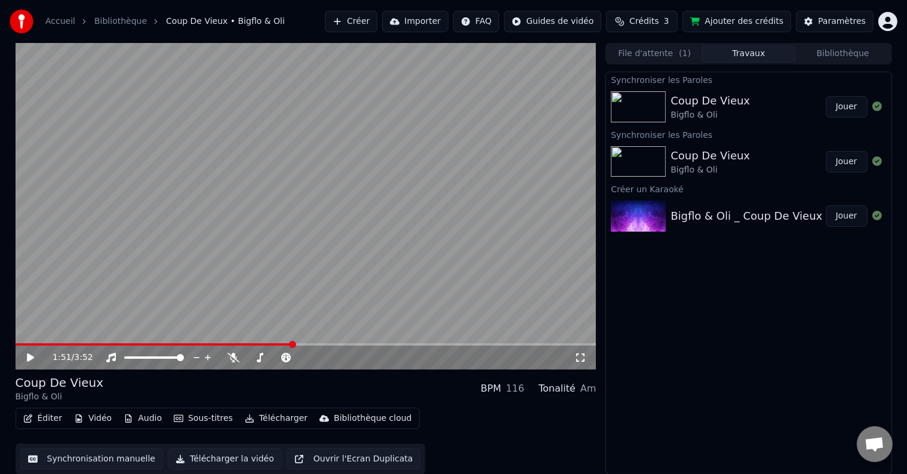
click at [26, 363] on icon at bounding box center [39, 358] width 28 height 10
click at [325, 346] on span at bounding box center [324, 344] width 7 height 7
click at [295, 346] on span at bounding box center [156, 344] width 280 height 2
click at [35, 351] on div "2:01 / 3:52" at bounding box center [306, 358] width 581 height 24
click at [36, 356] on icon at bounding box center [39, 358] width 28 height 10
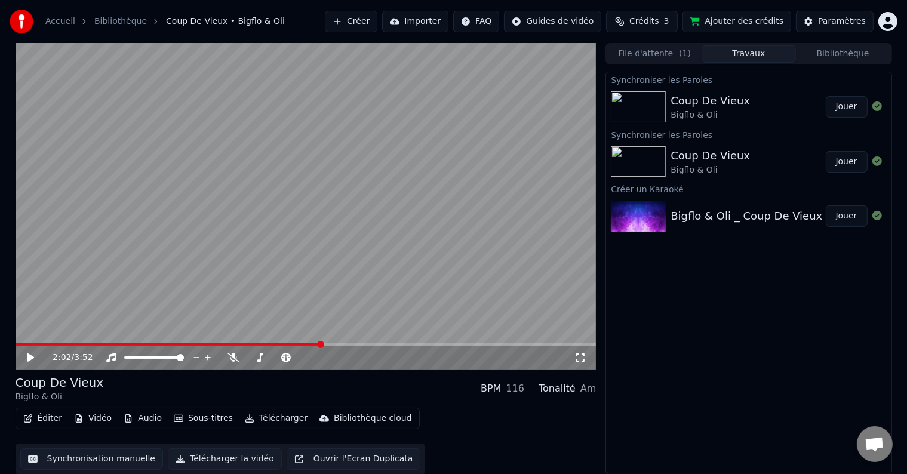
click at [42, 414] on button "Éditer" at bounding box center [43, 418] width 48 height 17
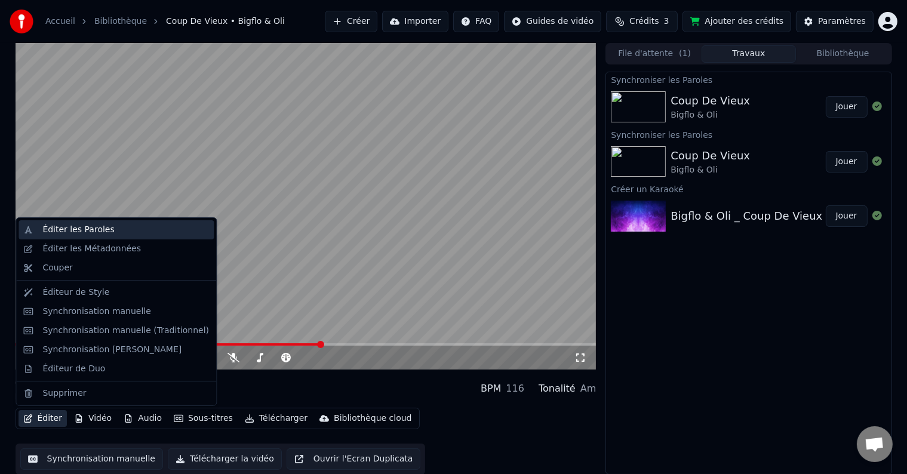
click at [105, 234] on div "Éditer les Paroles" at bounding box center [125, 230] width 167 height 12
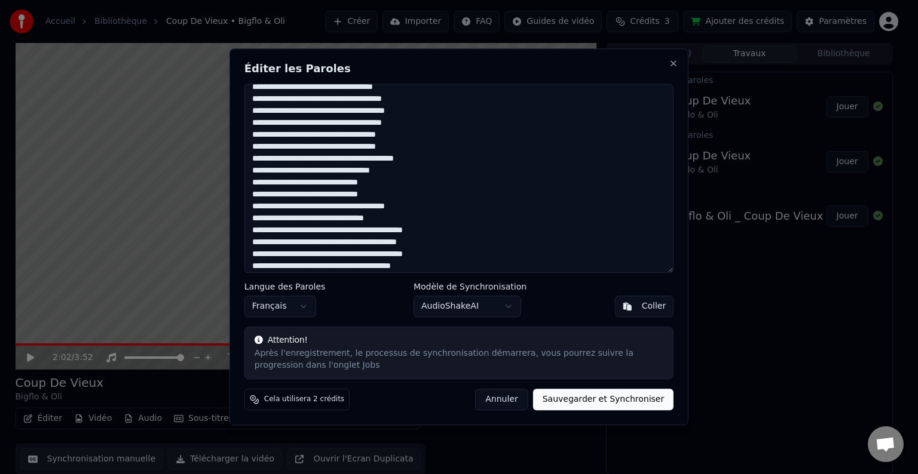
scroll to position [478, 0]
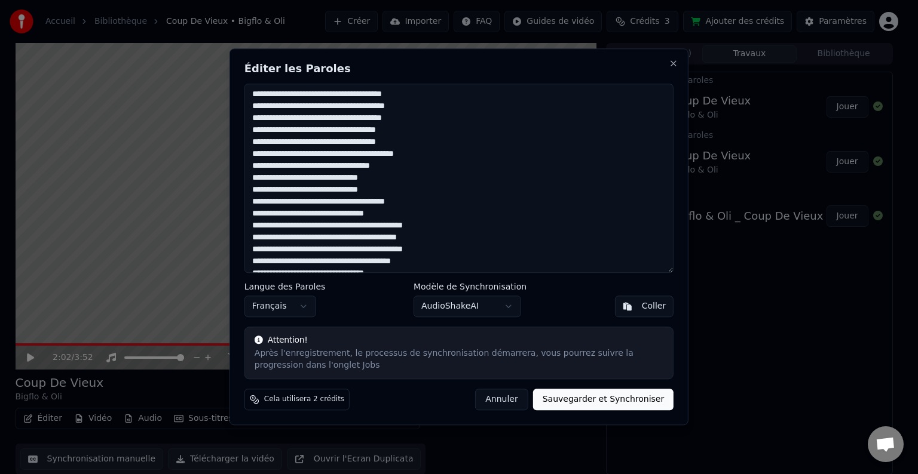
drag, startPoint x: 272, startPoint y: 166, endPoint x: 246, endPoint y: 167, distance: 26.3
click at [246, 167] on textarea at bounding box center [458, 178] width 429 height 189
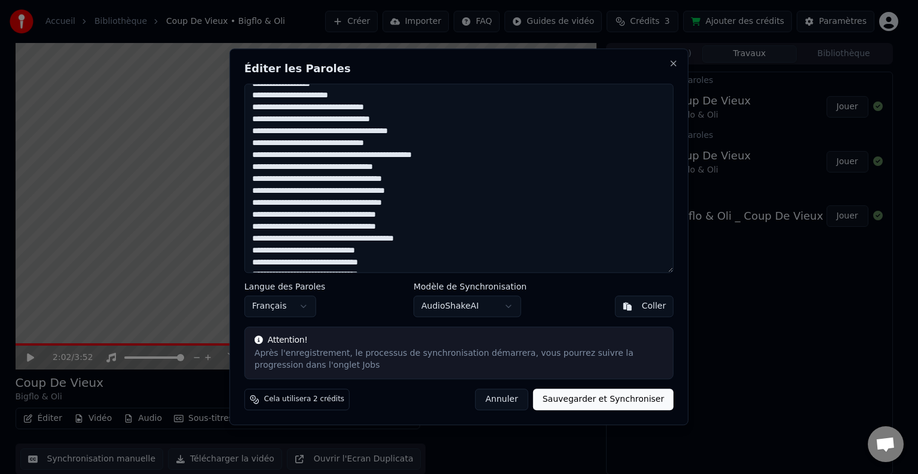
scroll to position [358, 0]
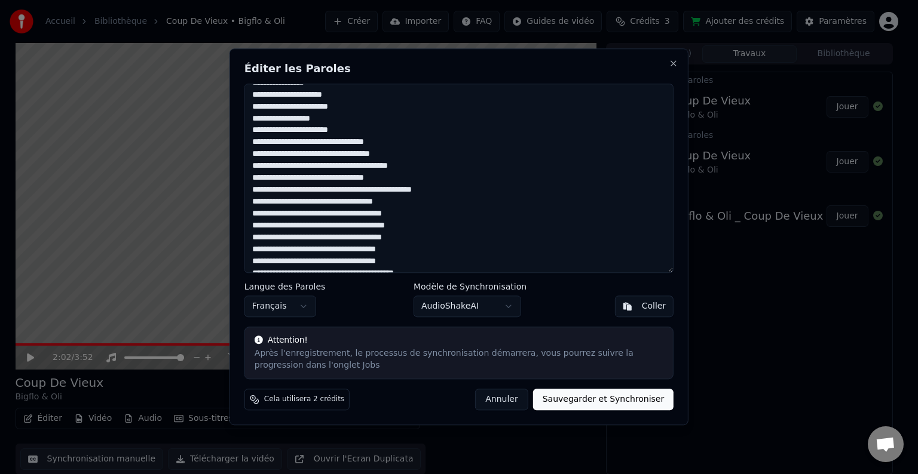
click at [348, 165] on textarea at bounding box center [458, 178] width 429 height 189
drag, startPoint x: 357, startPoint y: 167, endPoint x: 332, endPoint y: 167, distance: 25.7
click at [332, 167] on textarea at bounding box center [458, 178] width 429 height 189
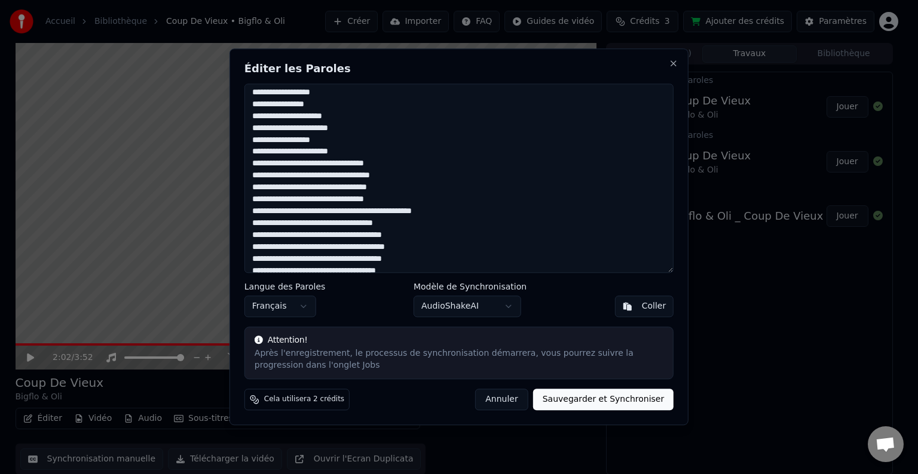
scroll to position [334, 0]
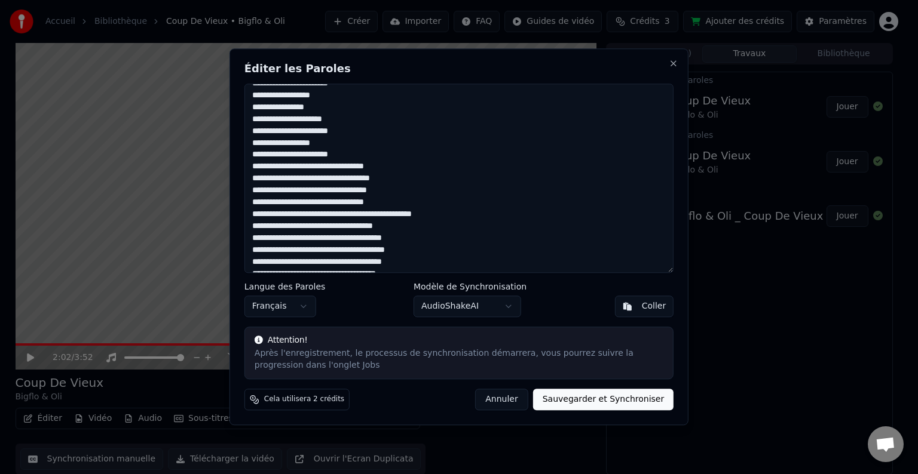
type textarea "**********"
click at [638, 407] on button "Sauvegarder et Synchroniser" at bounding box center [603, 400] width 141 height 22
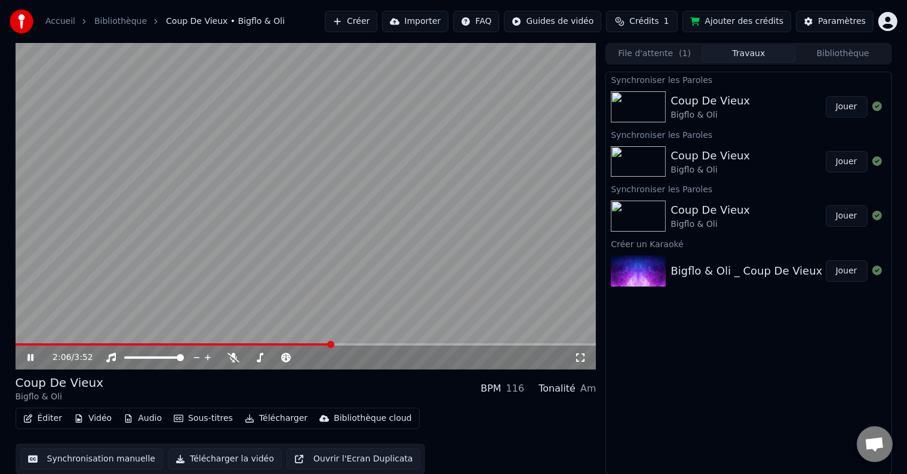
click at [36, 354] on icon at bounding box center [39, 358] width 28 height 10
drag, startPoint x: 60, startPoint y: 346, endPoint x: 14, endPoint y: 342, distance: 45.7
click at [14, 342] on div "2:06 / 3:52 Coup De Vieux Bigflo & Oli BPM 116 Tonalité Am Éditer Vidéo Audio S…" at bounding box center [454, 259] width 896 height 432
click at [17, 342] on video at bounding box center [306, 206] width 581 height 327
click at [18, 343] on span at bounding box center [175, 344] width 318 height 2
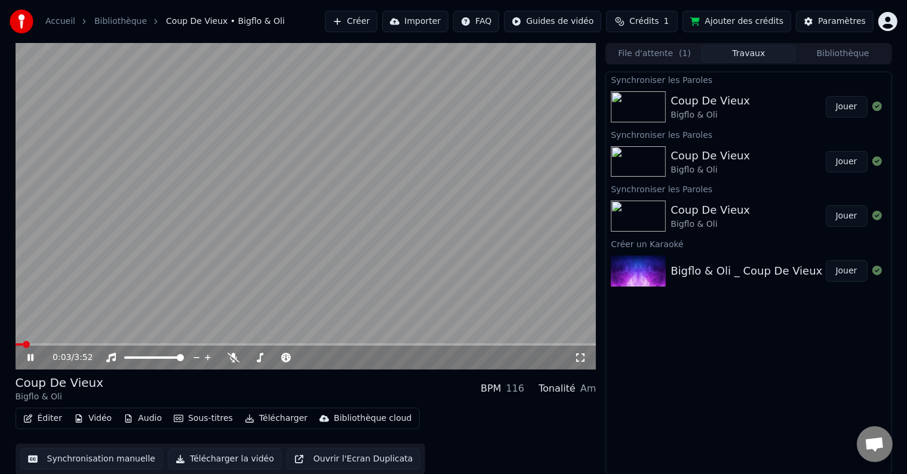
click at [23, 346] on span at bounding box center [26, 344] width 7 height 7
click at [446, 270] on video at bounding box center [306, 206] width 581 height 327
click at [311, 342] on video at bounding box center [306, 206] width 581 height 327
click at [310, 343] on video at bounding box center [306, 206] width 581 height 327
click at [309, 343] on video at bounding box center [306, 206] width 581 height 327
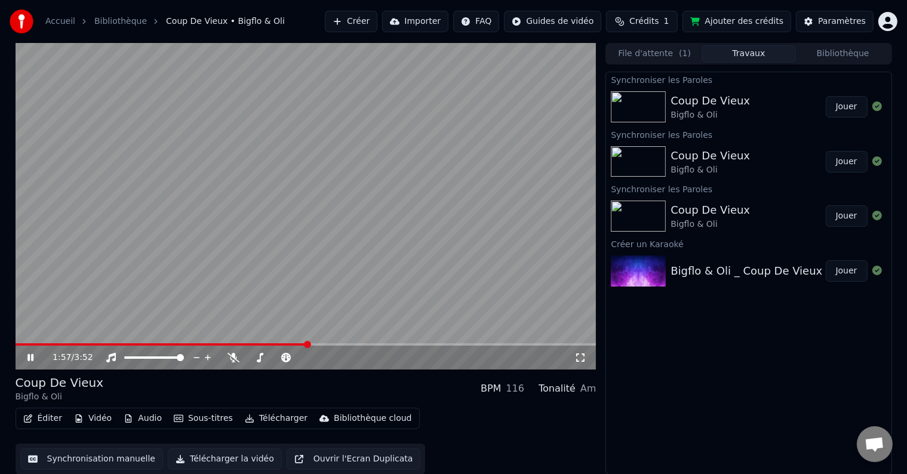
click at [307, 344] on span at bounding box center [162, 344] width 293 height 2
click at [283, 344] on span at bounding box center [150, 344] width 268 height 2
click at [272, 342] on video at bounding box center [306, 206] width 581 height 327
click at [26, 358] on icon at bounding box center [39, 358] width 28 height 10
click at [307, 348] on div "2:03 / 3:52" at bounding box center [306, 358] width 581 height 24
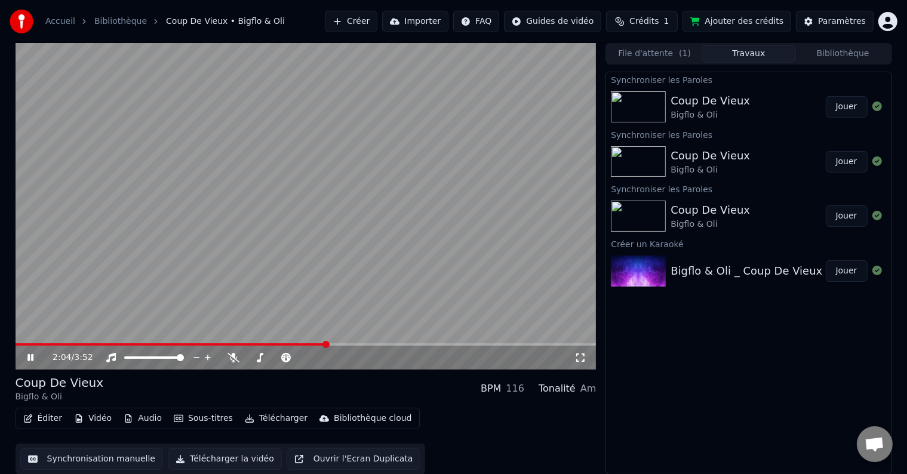
click at [307, 342] on video at bounding box center [306, 206] width 581 height 327
click at [308, 344] on span at bounding box center [162, 344] width 293 height 2
click at [38, 351] on div "1:57 / 3:52" at bounding box center [306, 358] width 581 height 24
click at [36, 357] on icon at bounding box center [39, 358] width 28 height 10
click at [275, 346] on div "2:02 / 3:52" at bounding box center [306, 358] width 581 height 24
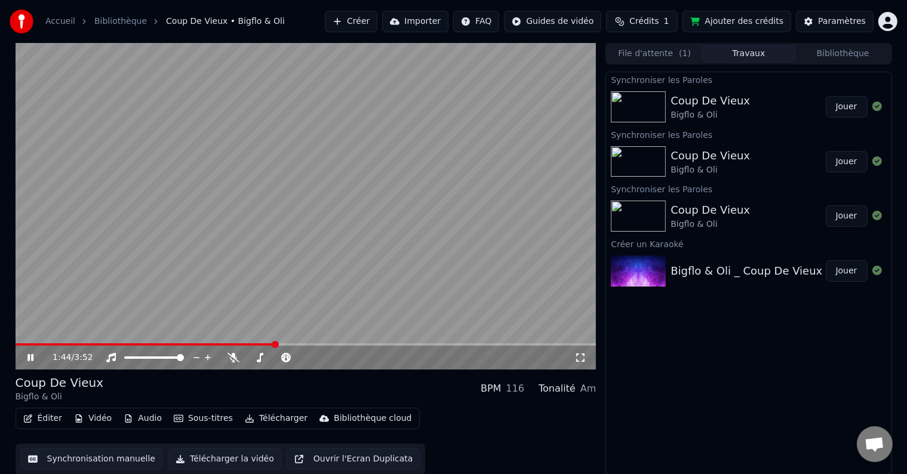
click at [275, 344] on span at bounding box center [146, 344] width 260 height 2
click at [299, 343] on span at bounding box center [169, 344] width 307 height 2
click at [289, 344] on span at bounding box center [158, 344] width 285 height 2
click at [32, 352] on div "2:01 / 3:52" at bounding box center [306, 358] width 572 height 12
click at [26, 352] on div "2:02 / 3:52" at bounding box center [306, 358] width 572 height 12
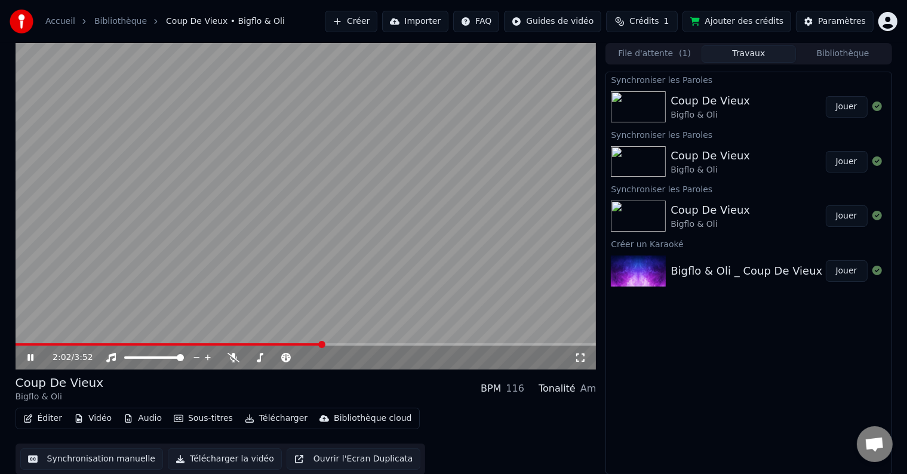
click at [31, 358] on icon at bounding box center [30, 357] width 6 height 7
click at [314, 343] on span at bounding box center [312, 344] width 7 height 7
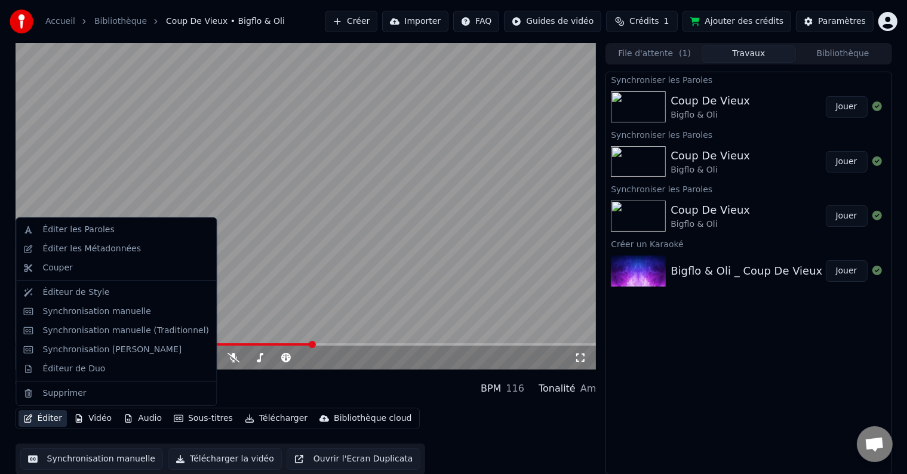
click at [35, 417] on button "Éditer" at bounding box center [43, 418] width 48 height 17
click at [104, 232] on div "Éditer les Paroles" at bounding box center [78, 230] width 72 height 12
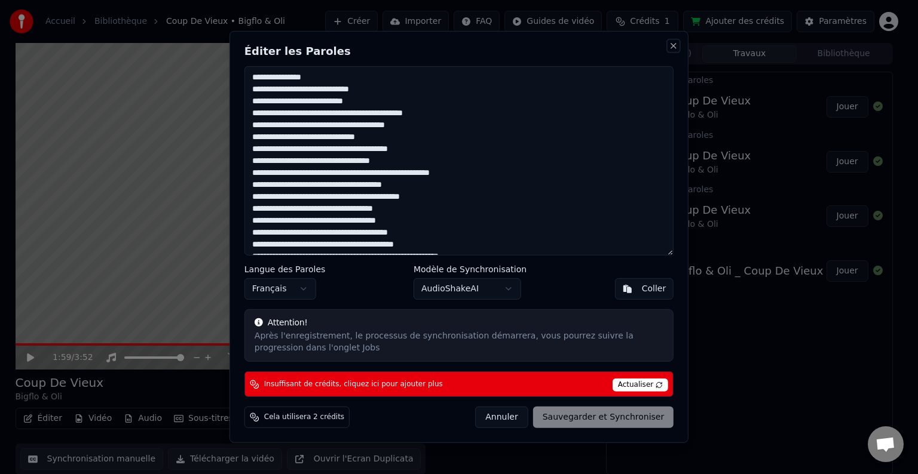
click at [676, 43] on button "Close" at bounding box center [673, 46] width 10 height 10
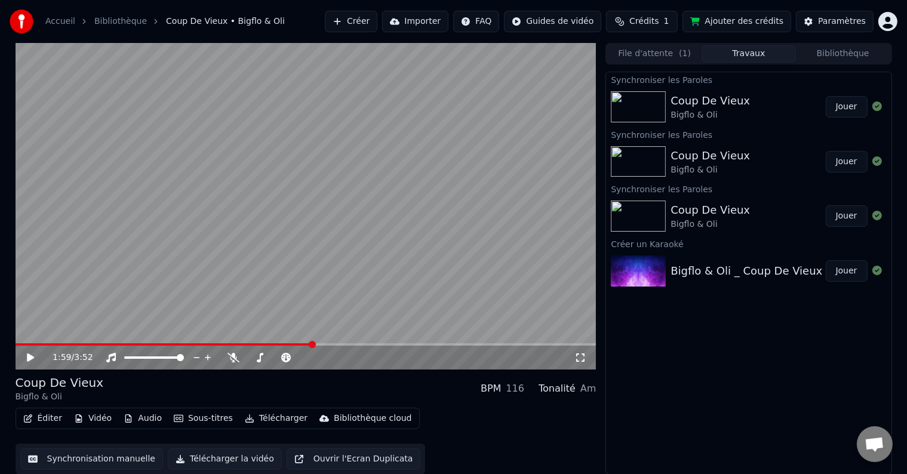
click at [263, 416] on button "Télécharger" at bounding box center [276, 418] width 72 height 17
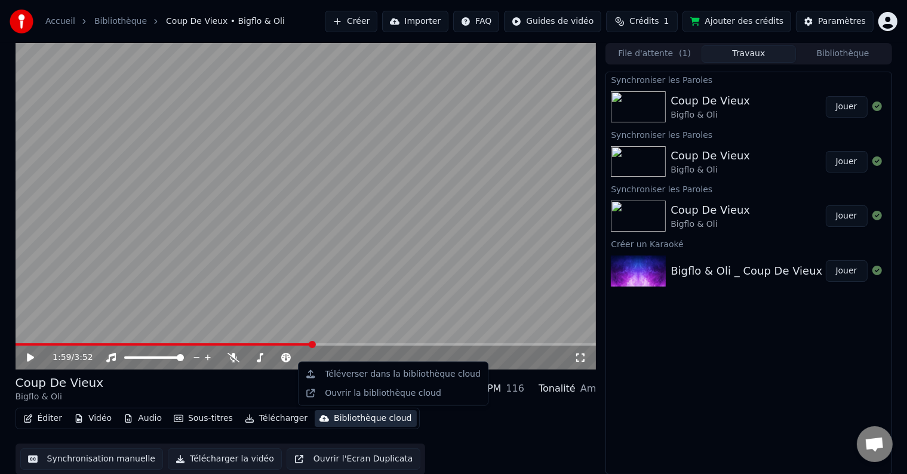
click at [768, 444] on div "Synchroniser les Paroles Coup De Vieux Bigflo & Oli Jouer Synchroniser les Paro…" at bounding box center [749, 273] width 286 height 403
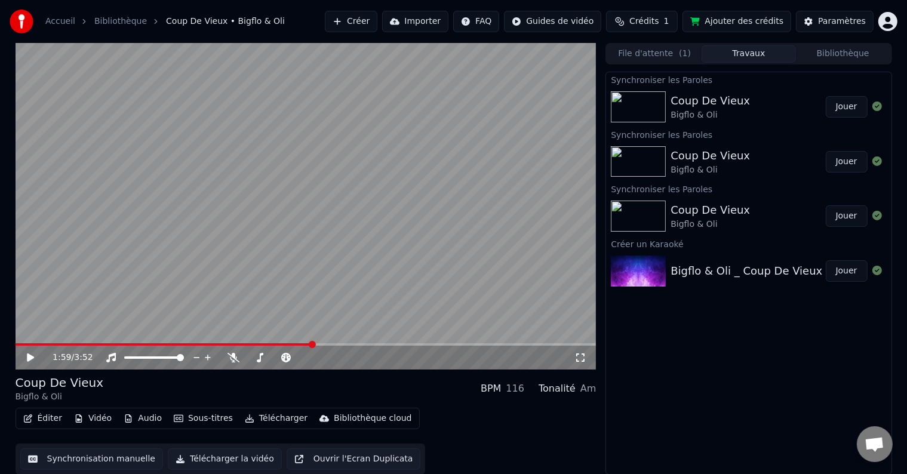
click at [57, 417] on button "Éditer" at bounding box center [43, 418] width 48 height 17
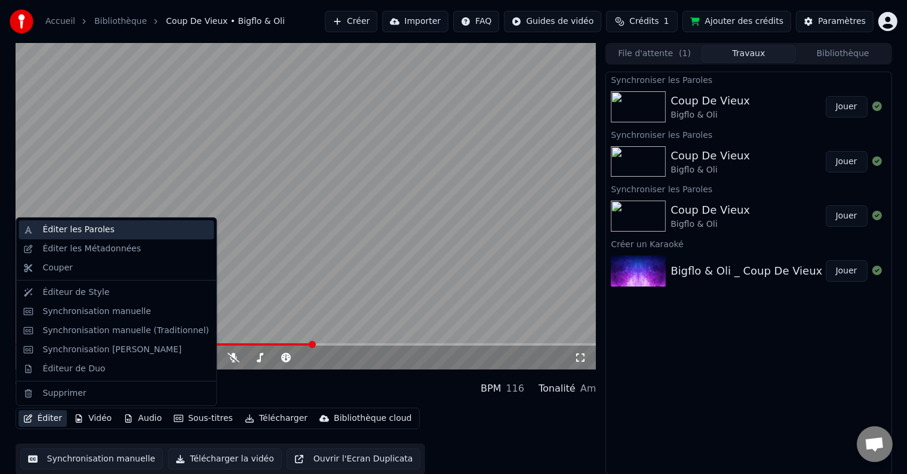
click at [85, 235] on div "Éditer les Paroles" at bounding box center [78, 230] width 72 height 12
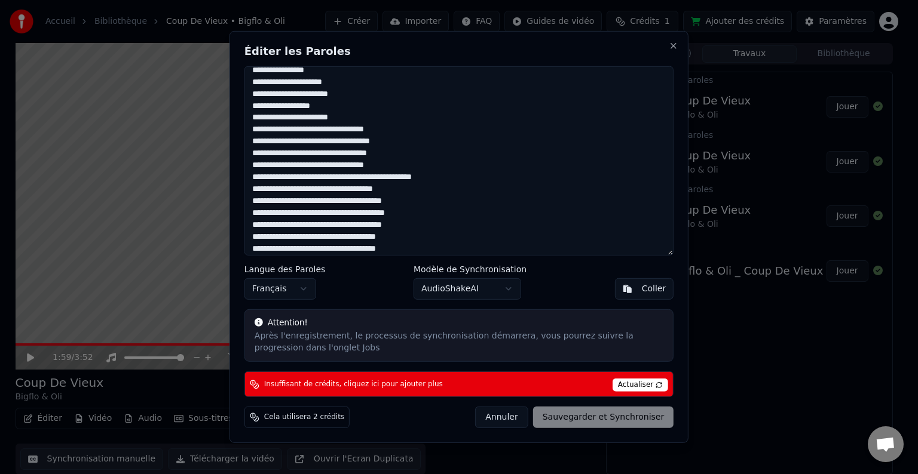
scroll to position [358, 0]
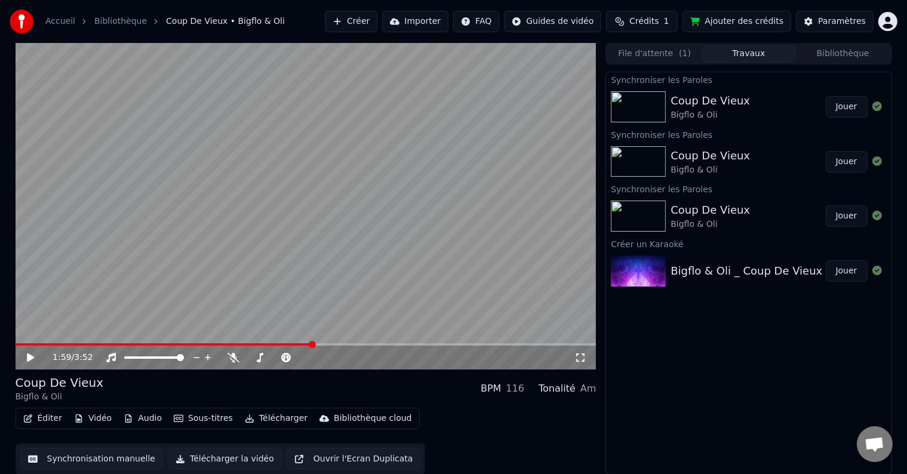
click at [285, 415] on button "Télécharger" at bounding box center [276, 418] width 72 height 17
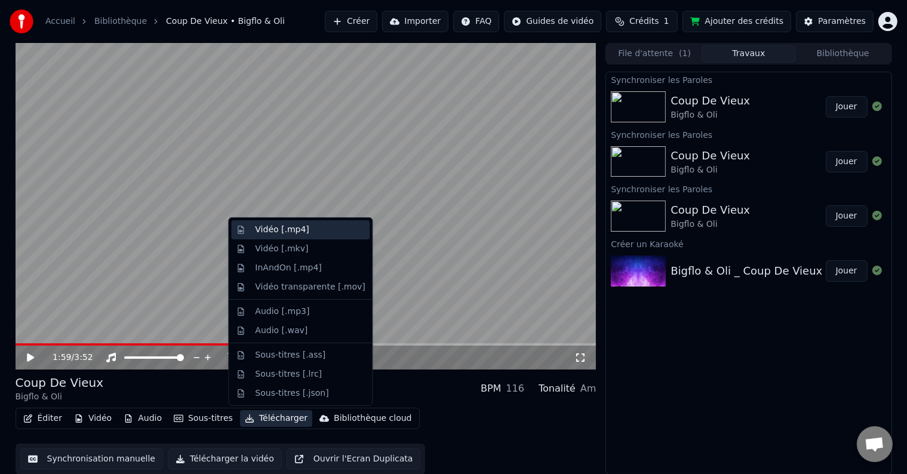
click at [292, 228] on div "Vidéo [.mp4]" at bounding box center [282, 230] width 54 height 12
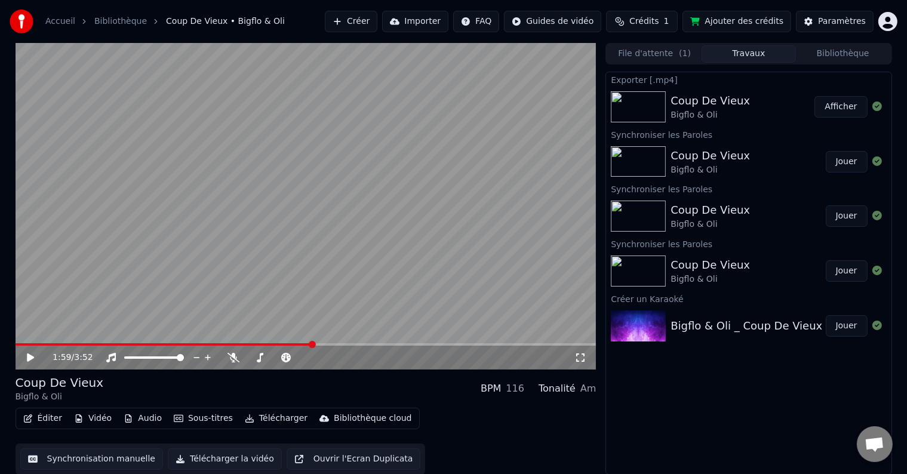
click at [846, 107] on button "Afficher" at bounding box center [841, 107] width 53 height 22
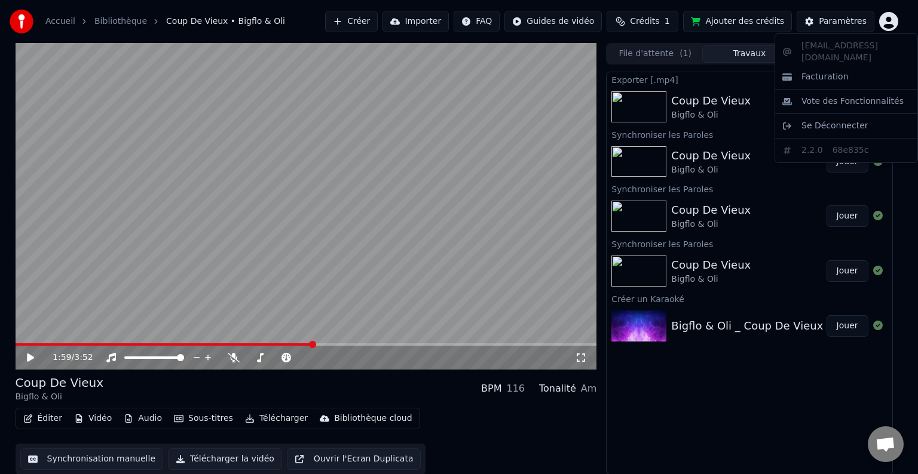
click at [889, 20] on html "Accueil Bibliothèque Coup De Vieux • Bigflo & Oli Créer Importer FAQ Guides de …" at bounding box center [459, 237] width 918 height 474
click at [843, 120] on span "Se Déconnecter" at bounding box center [834, 126] width 67 height 12
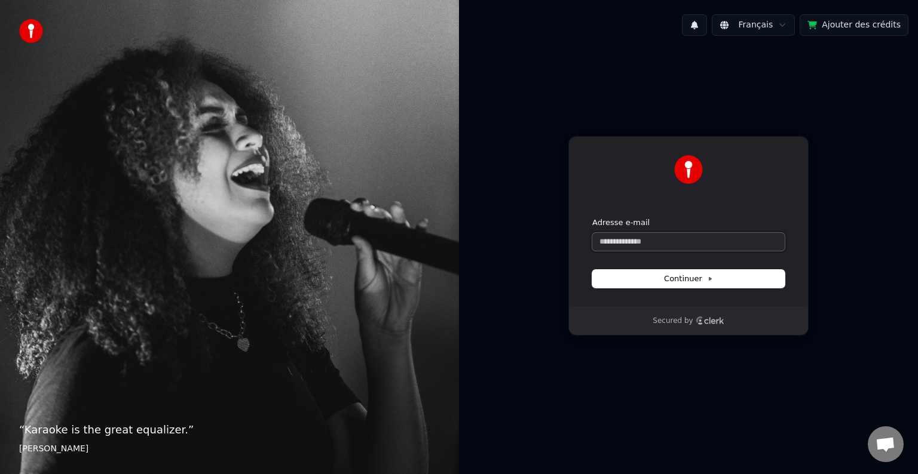
click at [633, 246] on input "Adresse e-mail" at bounding box center [688, 242] width 192 height 18
click at [669, 280] on span "Continuer" at bounding box center [688, 279] width 49 height 11
type input "**********"
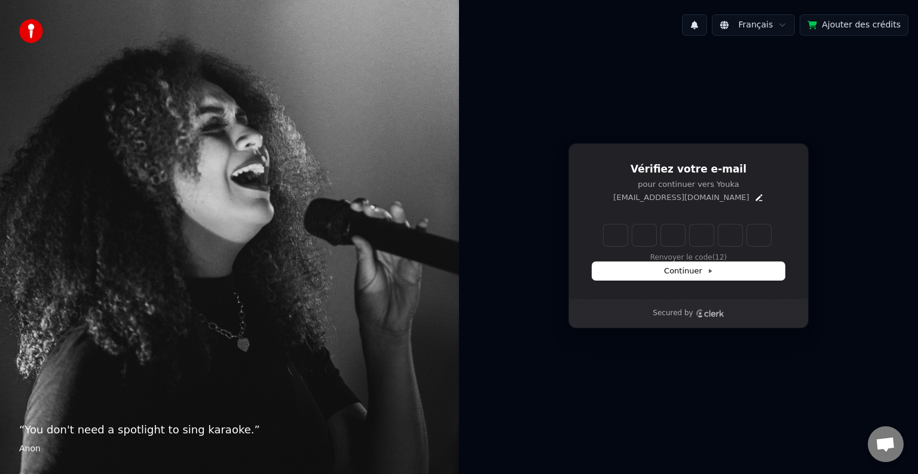
type input "*"
type input "**"
type input "*"
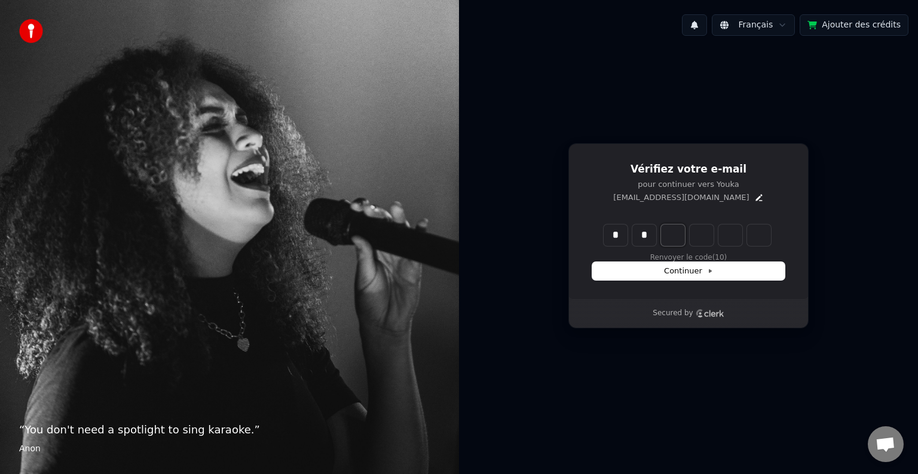
type input "**"
type input "*"
type input "***"
type input "*"
type input "****"
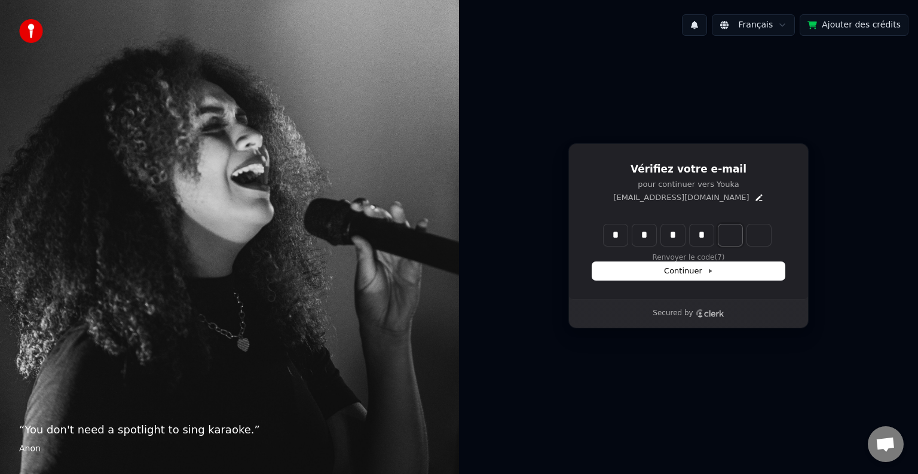
type input "*"
type input "******"
type input "*"
